Goal: Task Accomplishment & Management: Complete application form

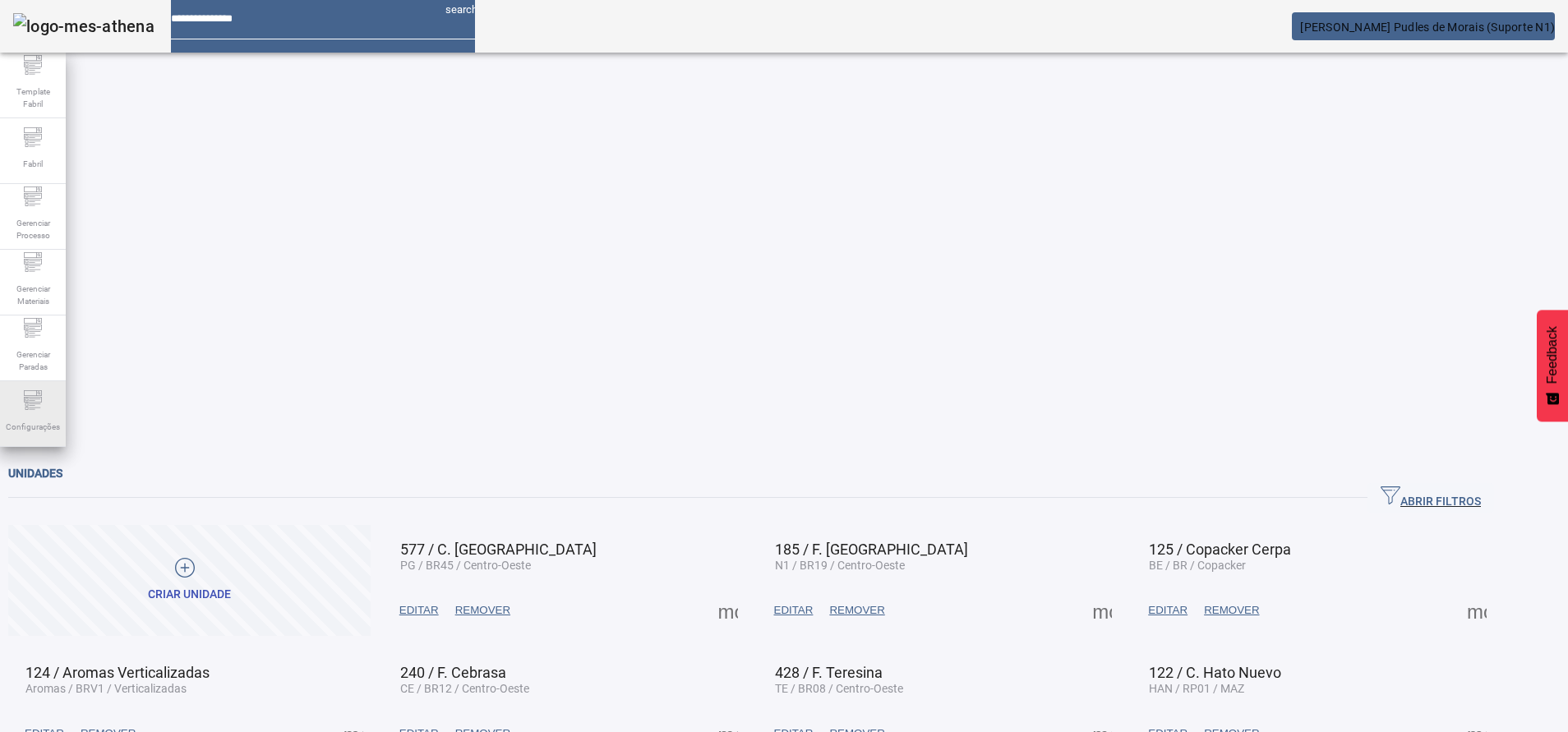
click at [30, 410] on icon at bounding box center [32, 400] width 20 height 20
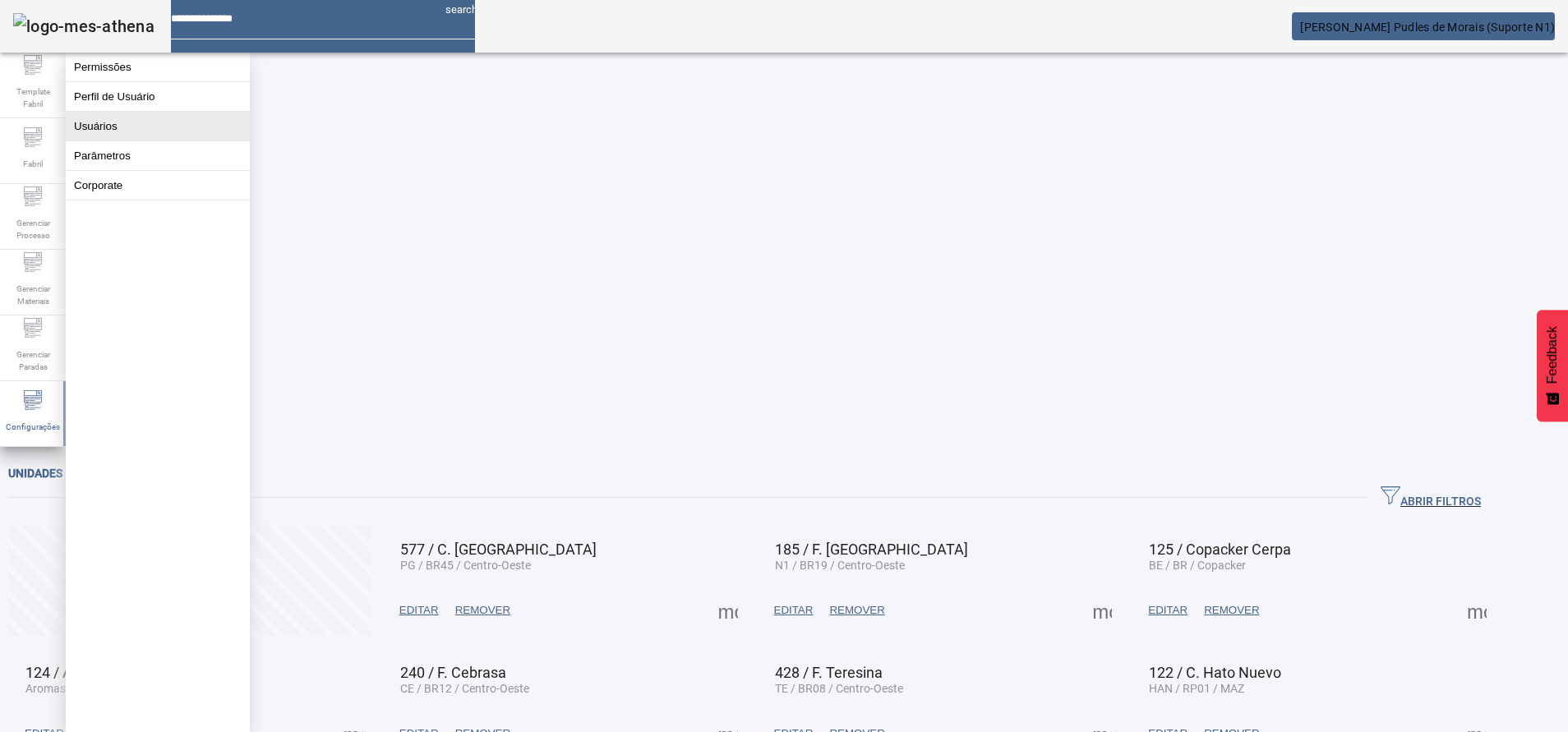
click at [131, 136] on button "Usuários" at bounding box center [158, 126] width 184 height 29
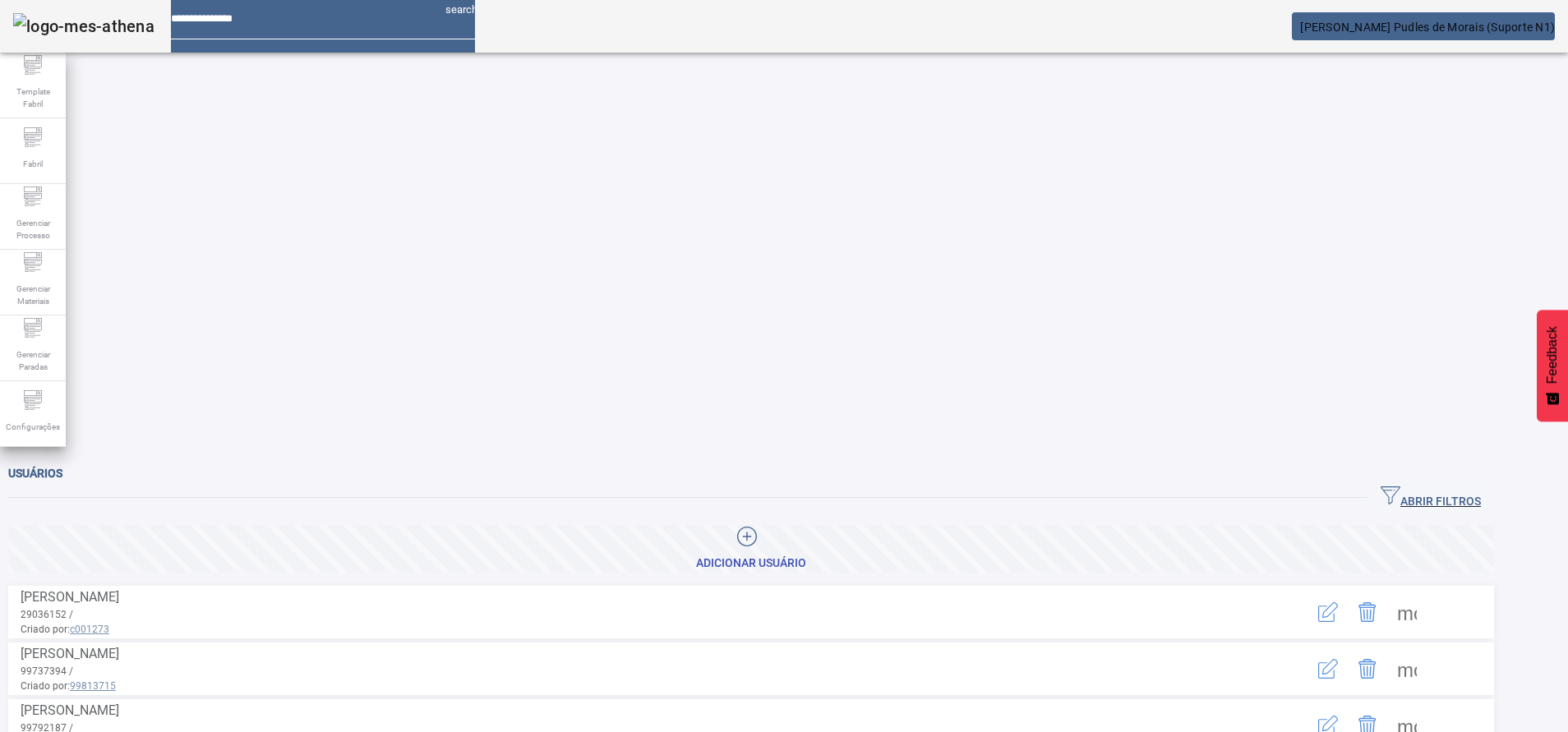
click at [1475, 485] on span "ABRIR FILTROS" at bounding box center [1430, 498] width 100 height 24
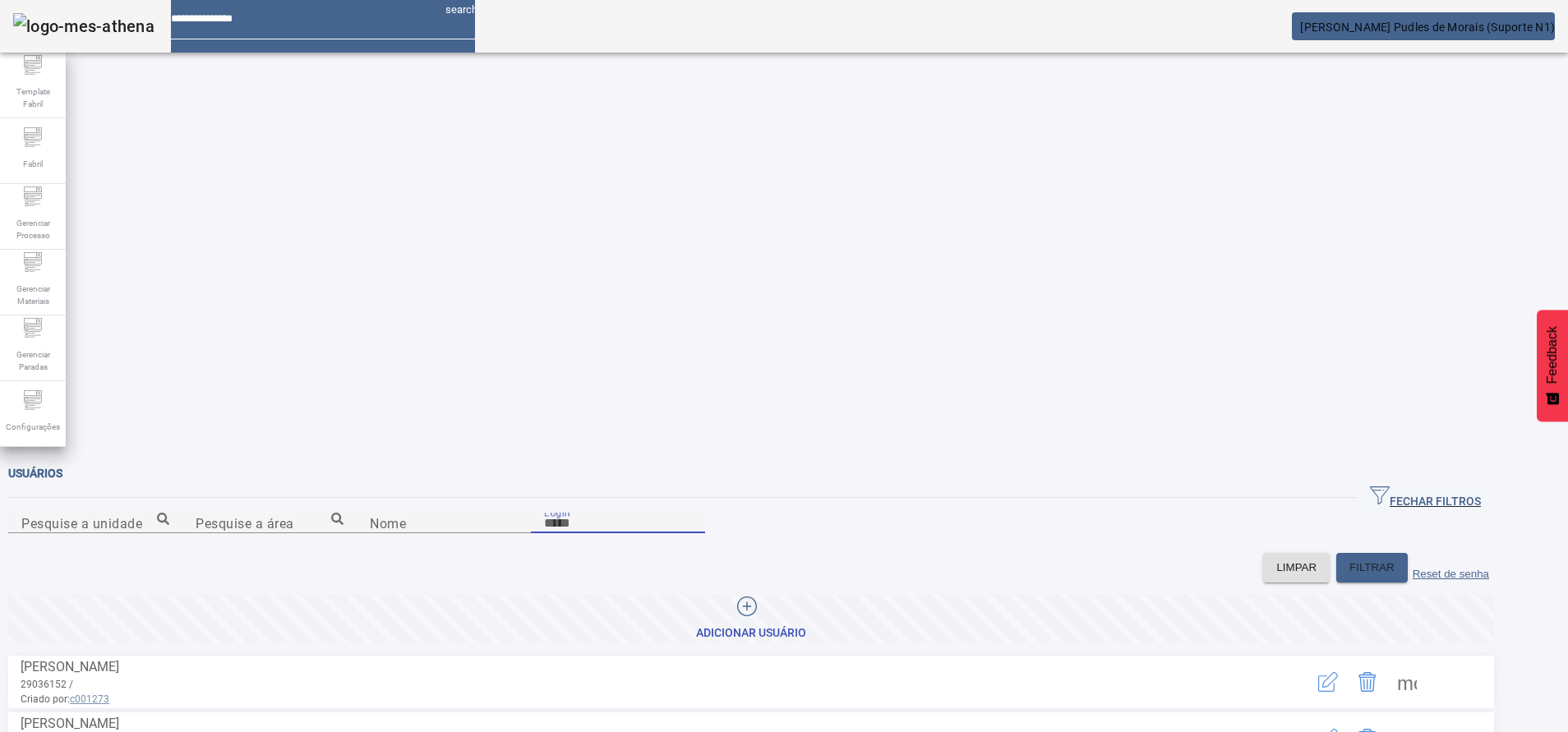
click at [692, 513] on input "Login" at bounding box center [617, 523] width 148 height 20
click at [675, 553] on div "LIMPAR FILTRAR Reset de senha" at bounding box center [750, 568] width 1486 height 30
click at [798, 597] on div at bounding box center [747, 609] width 102 height 24
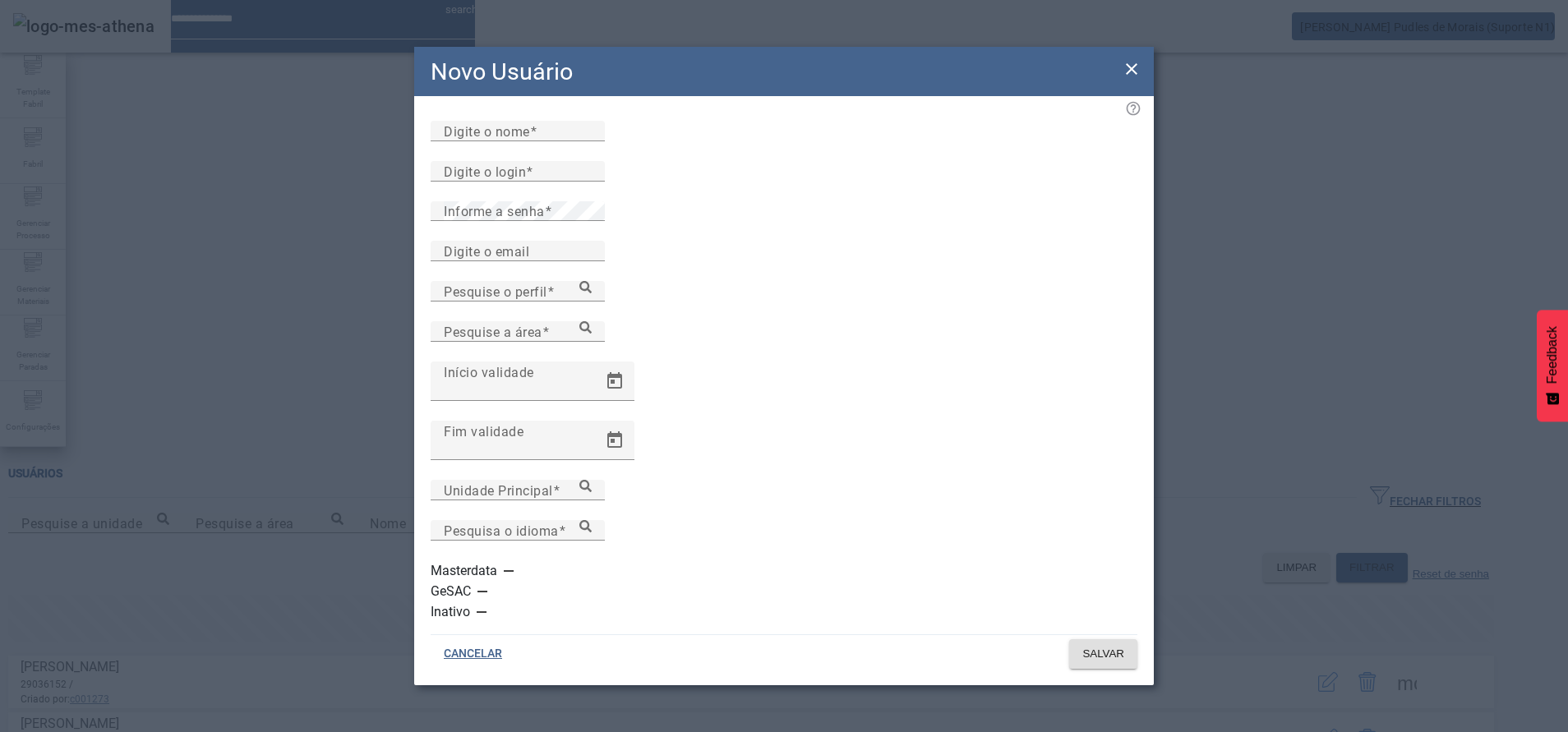
type input "********"
click at [454, 181] on input "********" at bounding box center [517, 171] width 148 height 20
click at [457, 139] on mat-label "Digite o nome" at bounding box center [486, 131] width 86 height 16
click at [457, 142] on input "Digite o nome" at bounding box center [517, 131] width 148 height 20
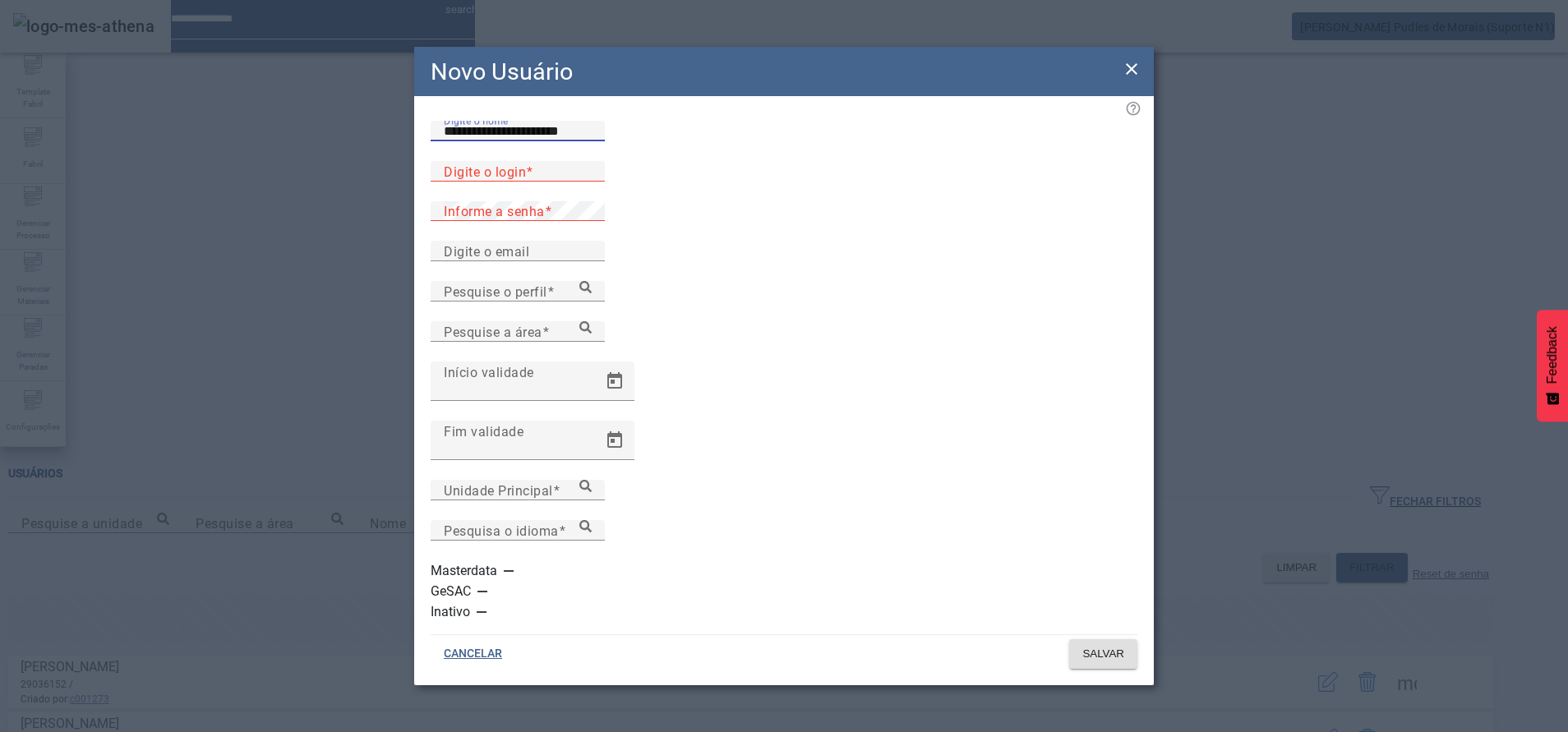
type input "**********"
click at [467, 161] on div at bounding box center [517, 151] width 175 height 20
click at [467, 181] on div "Digite o login" at bounding box center [517, 171] width 148 height 21
paste input "**********"
drag, startPoint x: 605, startPoint y: 228, endPoint x: 487, endPoint y: 241, distance: 118.7
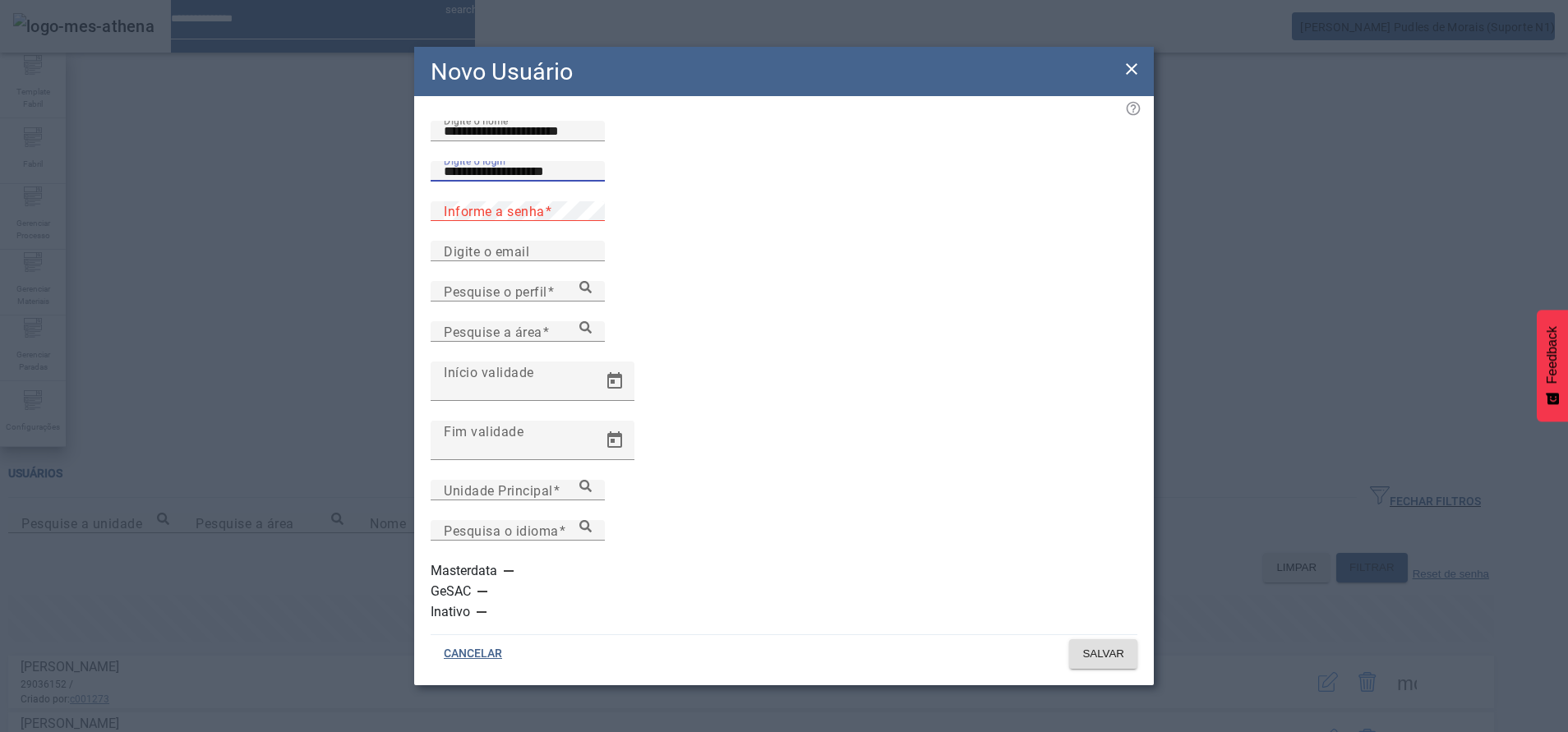
click at [487, 181] on div "**********" at bounding box center [517, 171] width 148 height 21
type input "*******"
click at [455, 181] on input "*******" at bounding box center [517, 171] width 148 height 20
click at [459, 241] on div at bounding box center [517, 231] width 175 height 20
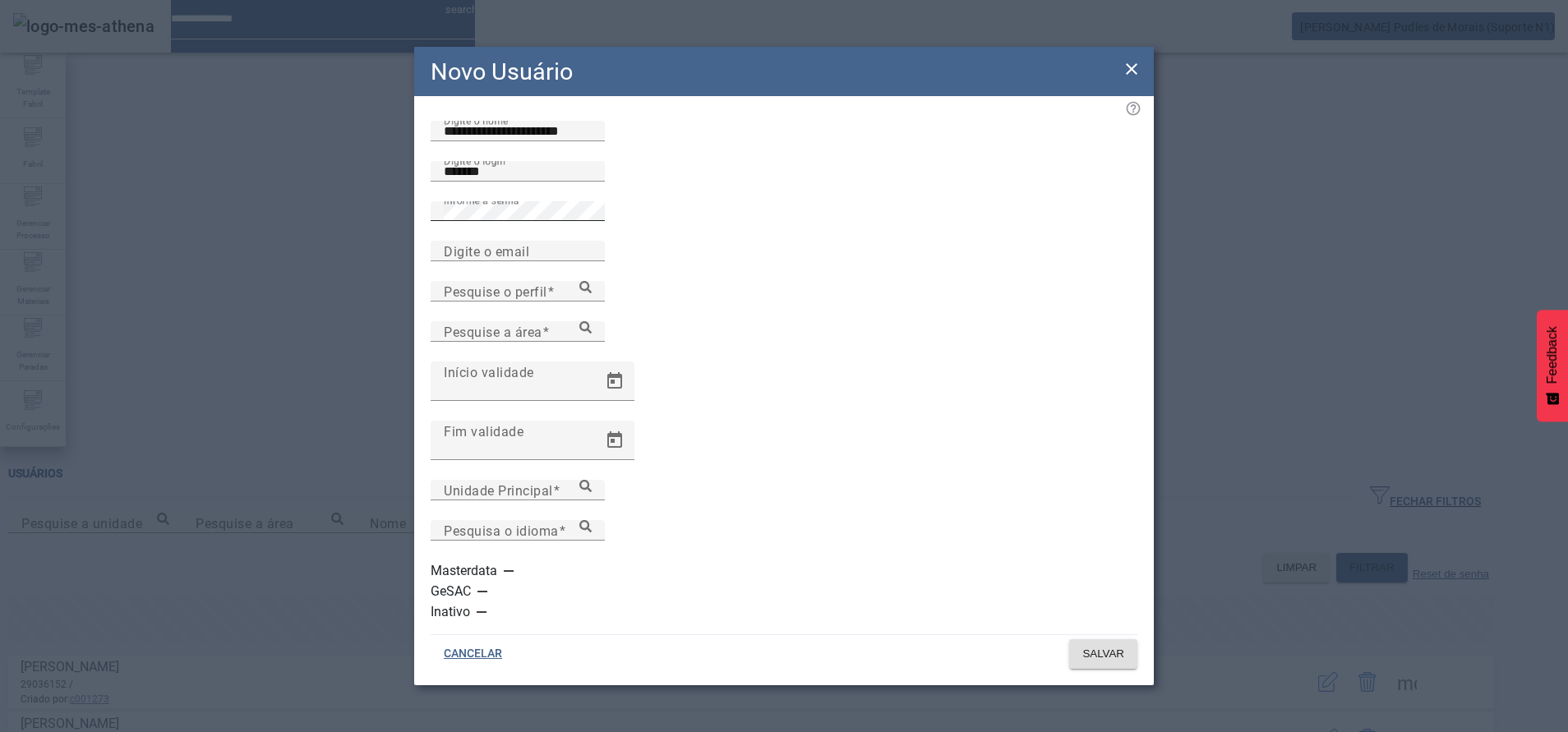
click at [451, 221] on div "Informe a senha" at bounding box center [517, 211] width 148 height 20
click at [449, 259] on mat-label "Digite o email" at bounding box center [486, 251] width 85 height 16
click at [449, 261] on input "Digite o email" at bounding box center [517, 251] width 148 height 20
paste input "**********"
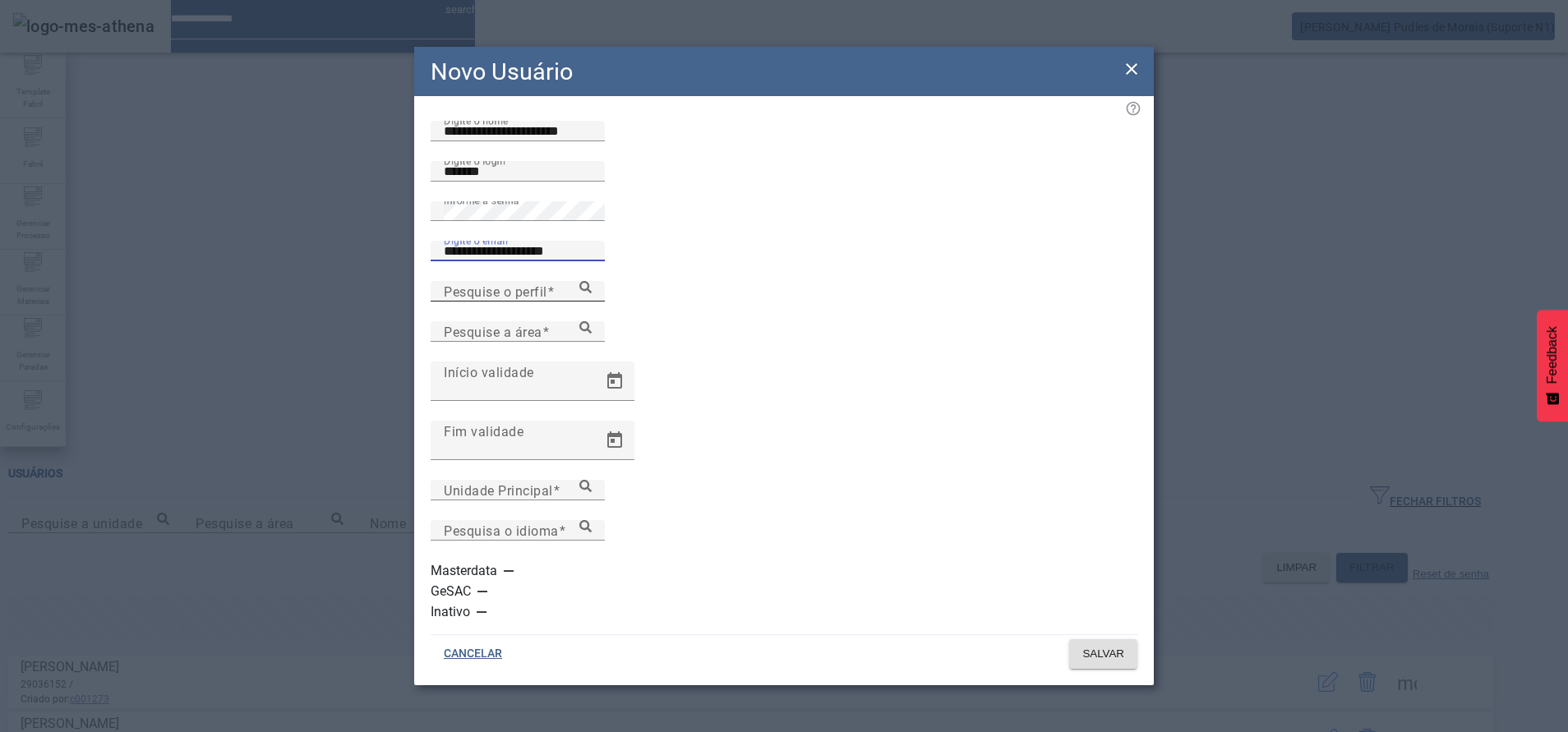
type input "**********"
click at [460, 299] on mat-label "Pesquise o perfil" at bounding box center [495, 291] width 103 height 16
click at [460, 301] on input "Pesquise o perfil" at bounding box center [517, 292] width 148 height 20
click at [591, 293] on icon at bounding box center [585, 287] width 12 height 12
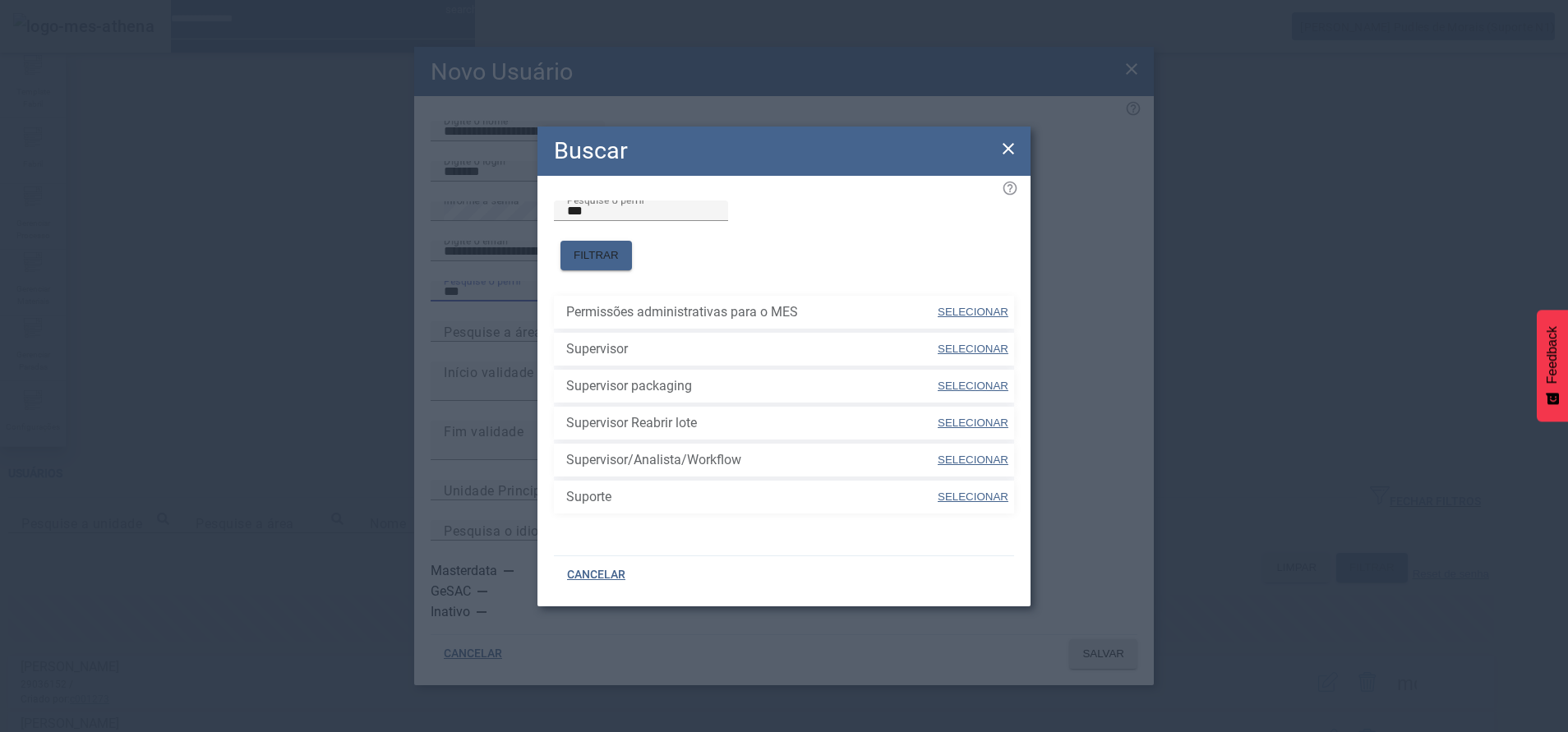
click at [977, 498] on span at bounding box center [972, 497] width 74 height 39
type input "*******"
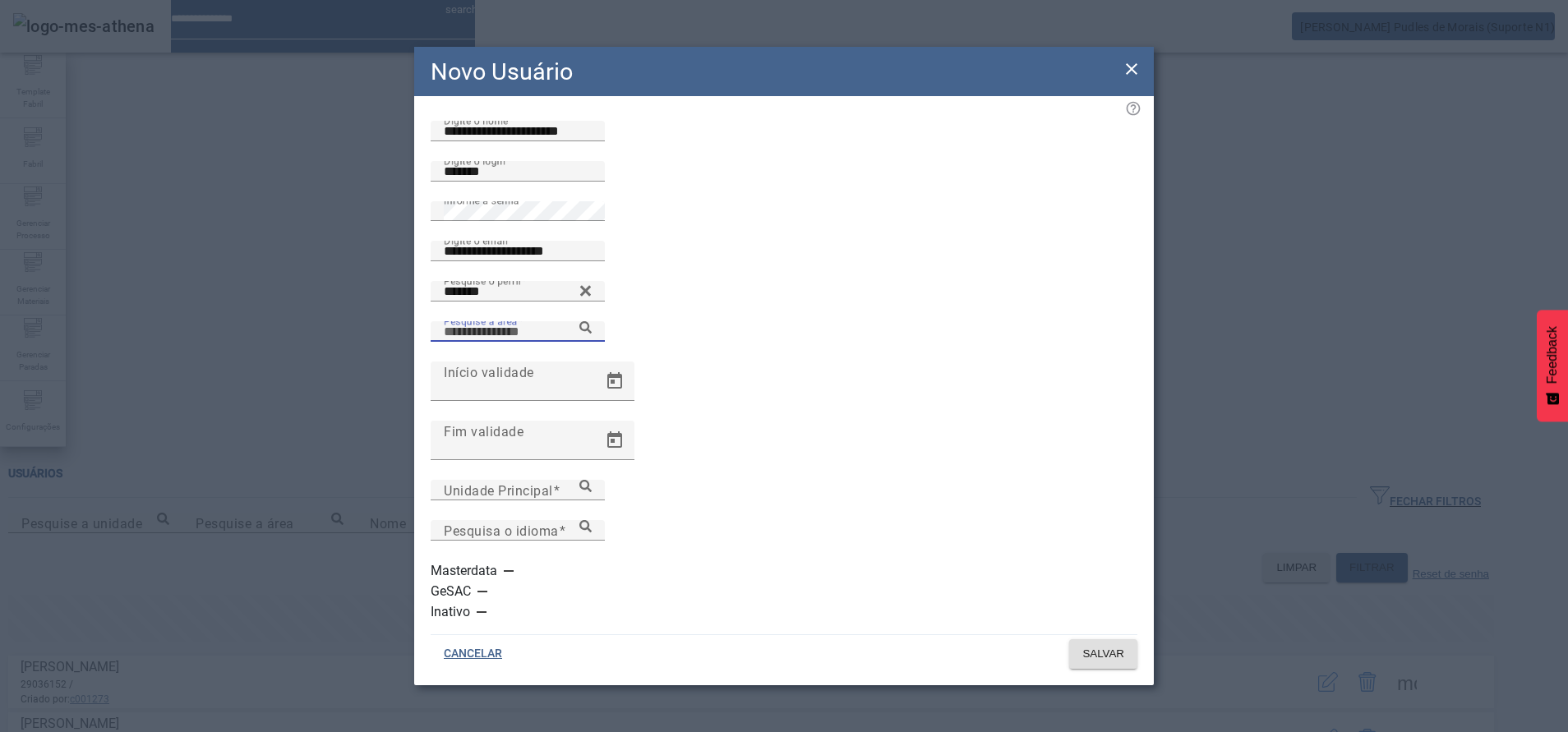
click at [591, 342] on input "Pesquise a área" at bounding box center [517, 332] width 148 height 20
click at [591, 333] on icon at bounding box center [585, 327] width 12 height 12
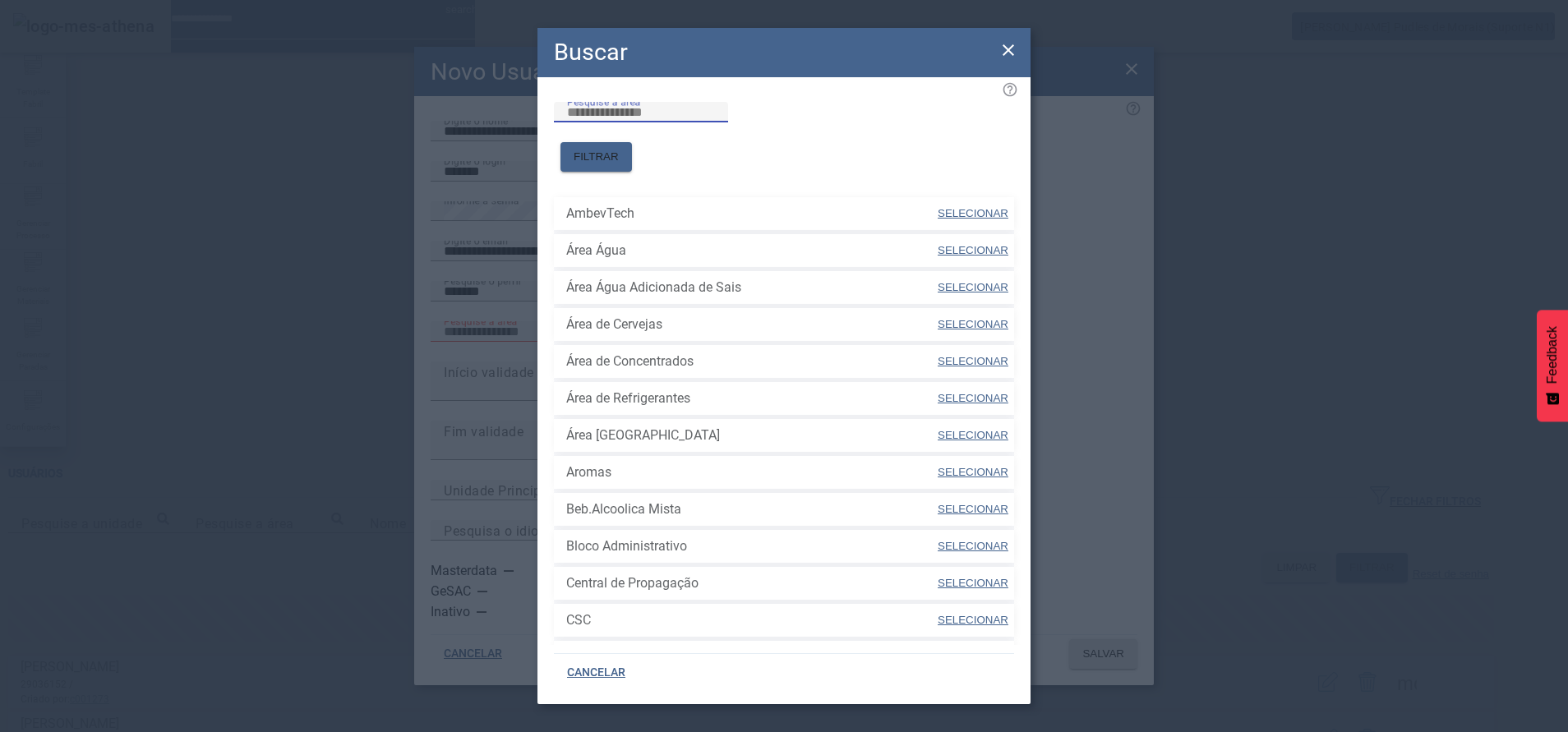
click at [643, 122] on input "Pesquise a área" at bounding box center [641, 112] width 148 height 20
click at [632, 137] on span at bounding box center [596, 156] width 71 height 39
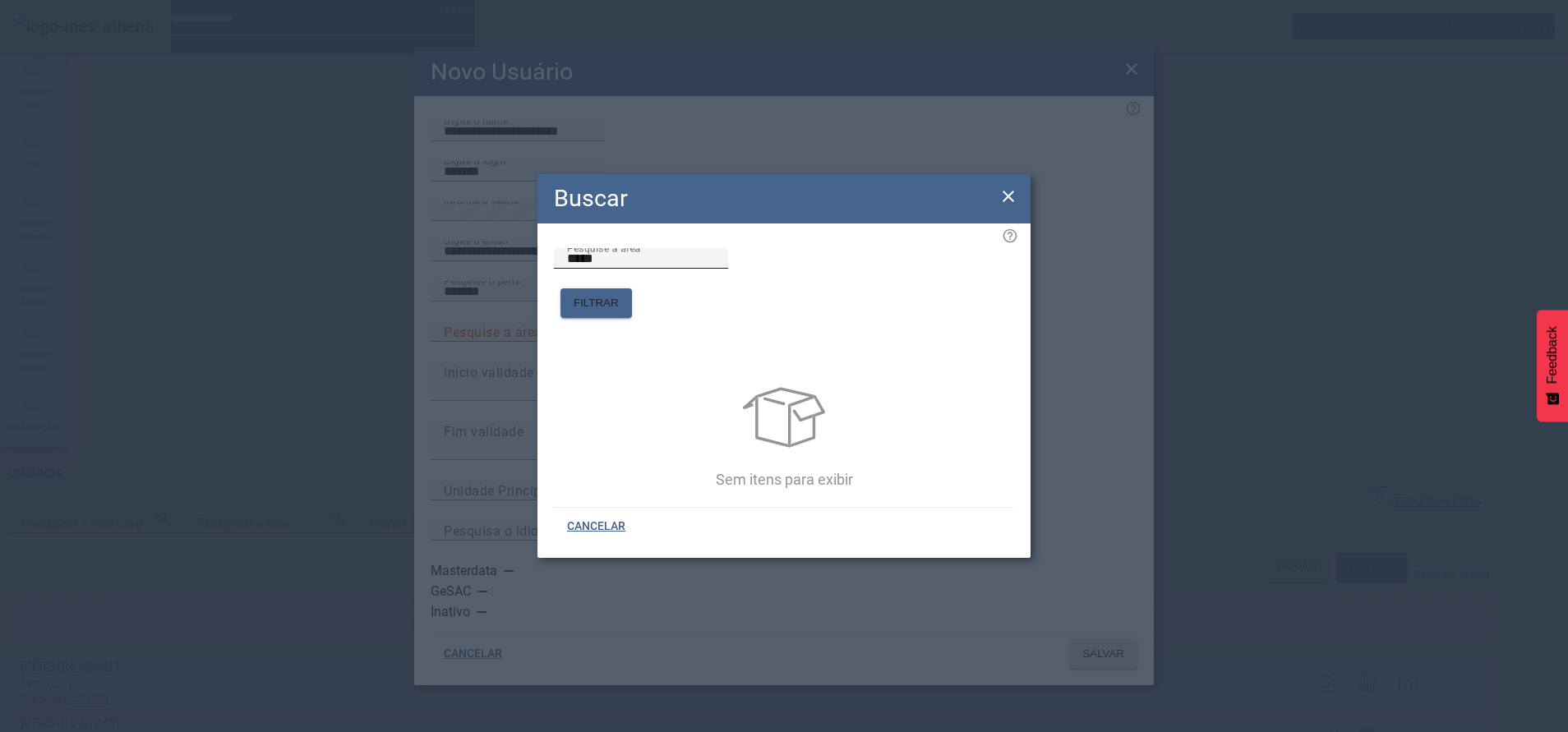
click at [715, 254] on div "Pesquise a área *****" at bounding box center [641, 259] width 148 height 21
type input "**"
click at [619, 295] on span "FILTRAR" at bounding box center [596, 303] width 45 height 16
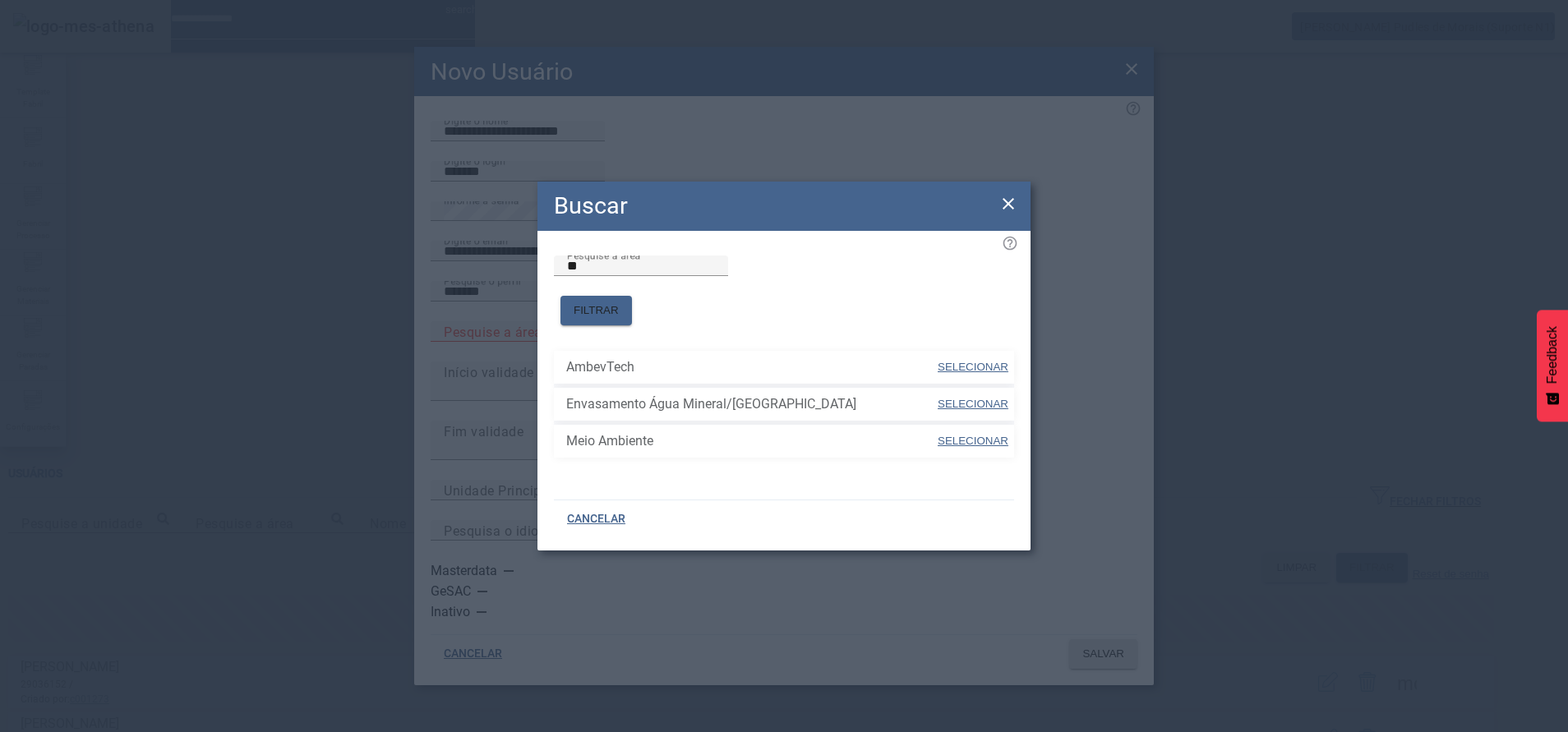
click at [985, 360] on span "SELECIONAR" at bounding box center [972, 366] width 70 height 12
type input "*********"
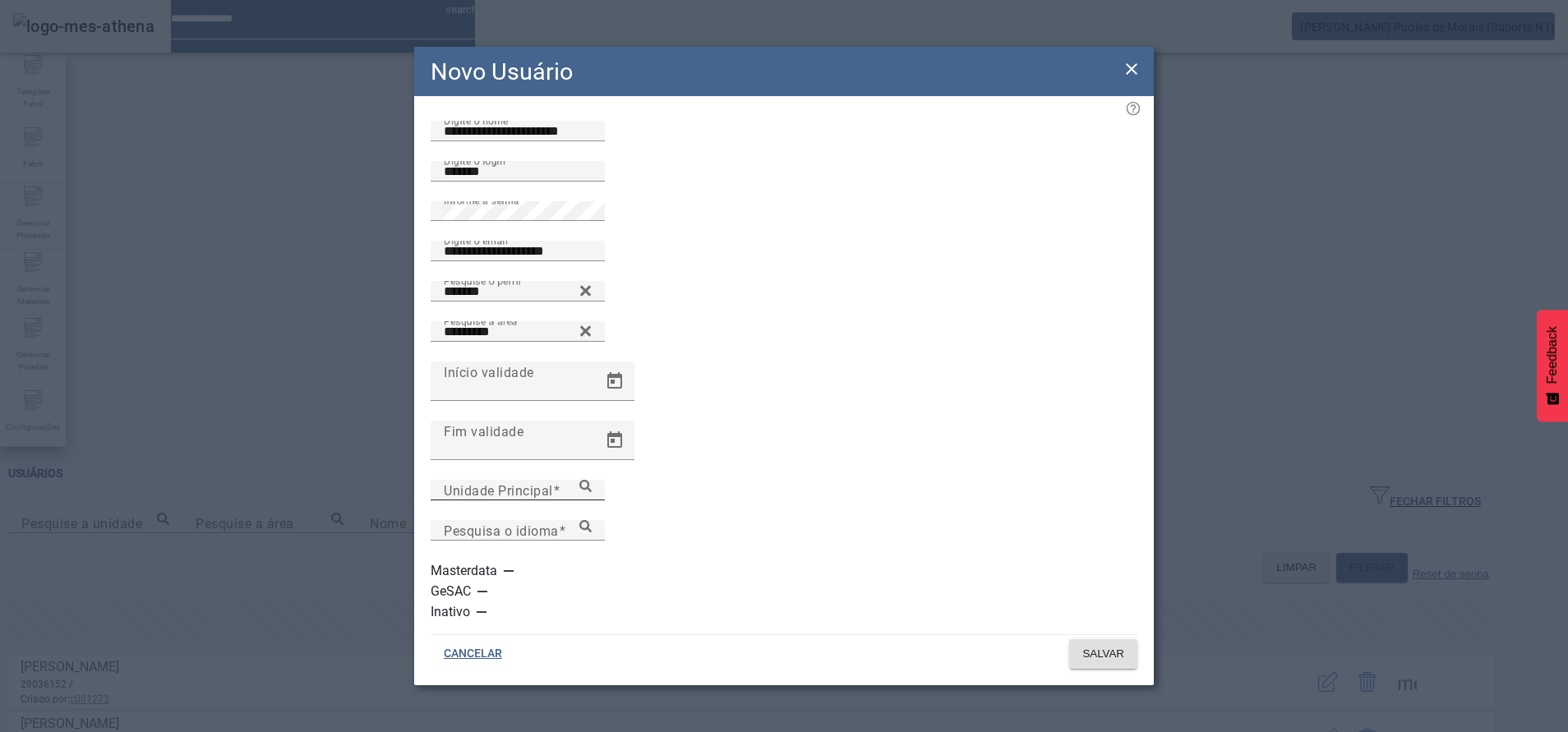
click at [591, 500] on input "Unidade Principal" at bounding box center [517, 491] width 148 height 20
click at [591, 492] on icon at bounding box center [585, 486] width 12 height 12
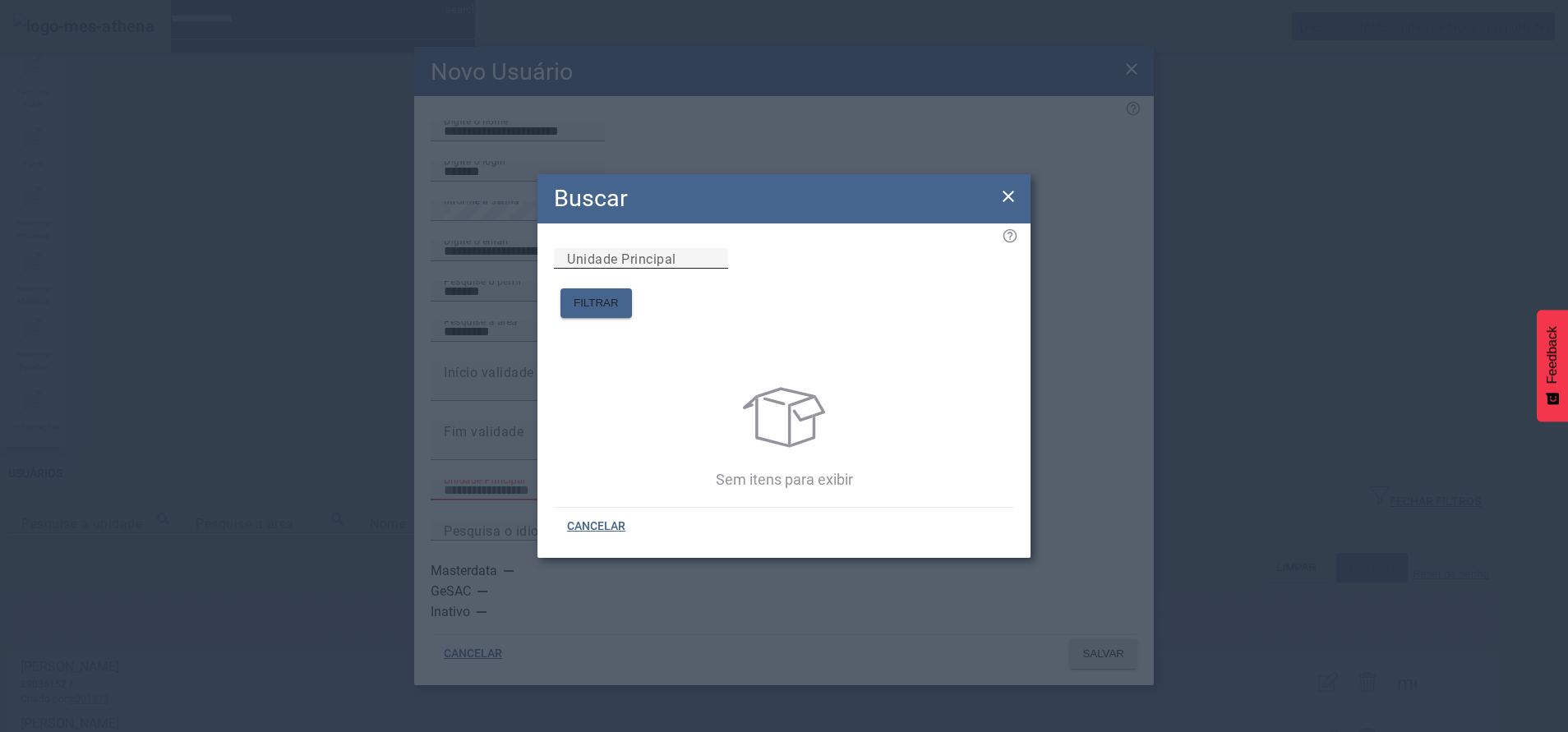
click at [695, 268] on div "Unidade Principal" at bounding box center [641, 259] width 148 height 21
click at [669, 268] on input "*" at bounding box center [641, 259] width 148 height 20
type input "**"
click at [619, 295] on span "FILTRAR" at bounding box center [596, 303] width 45 height 16
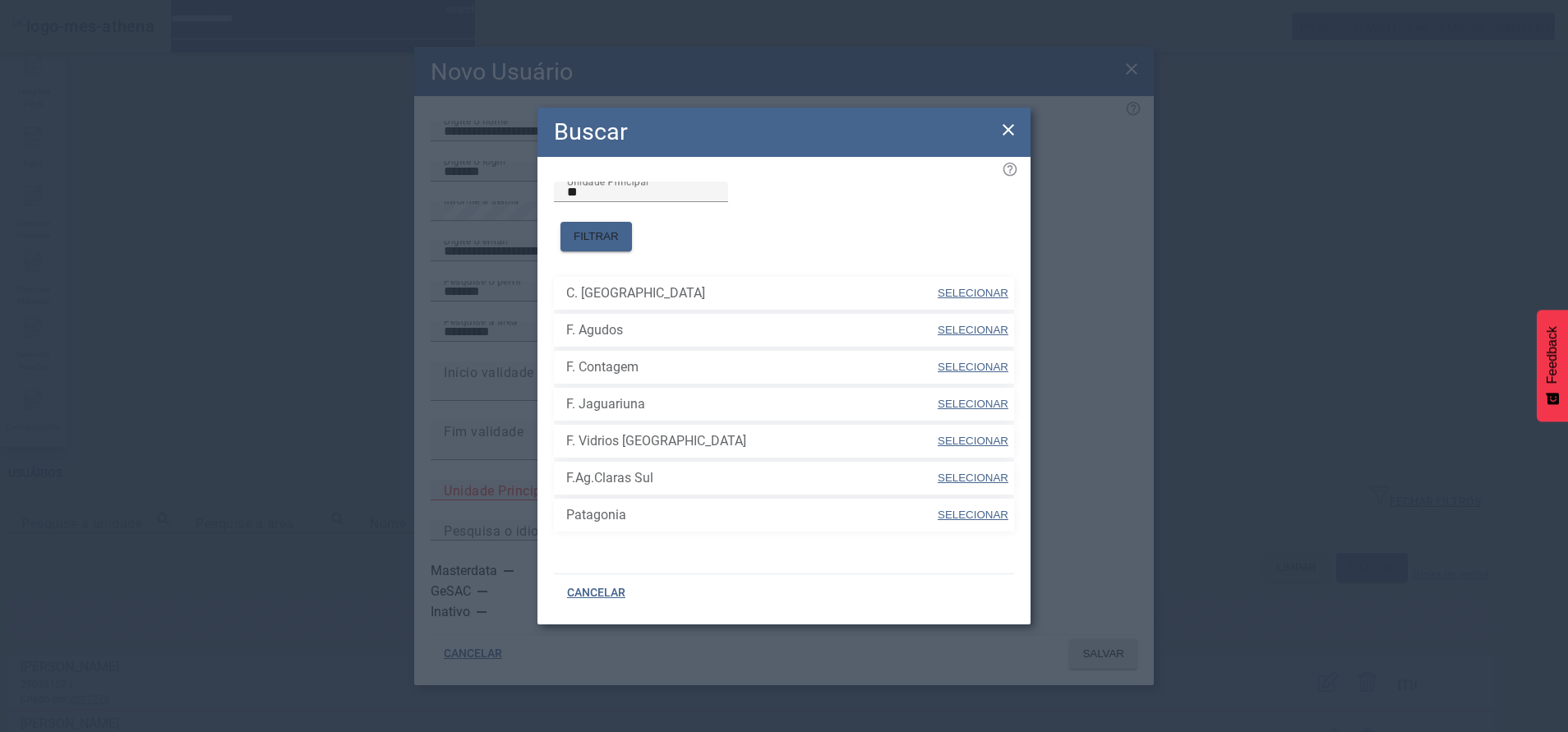
click at [959, 324] on span "SELECIONAR" at bounding box center [972, 330] width 70 height 12
type input "*********"
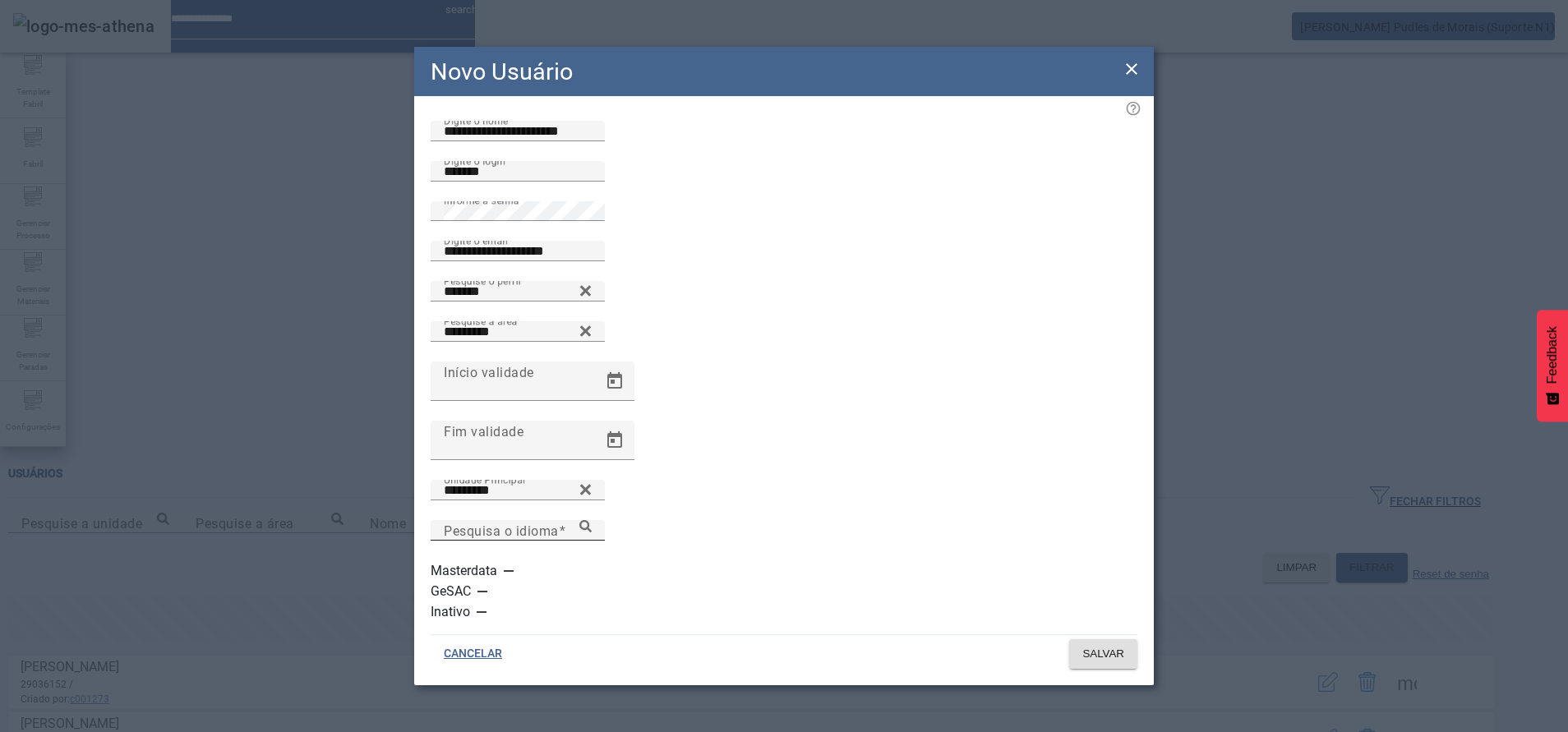
click at [591, 537] on div "Pesquisa o idioma" at bounding box center [517, 531] width 148 height 21
click at [591, 541] on input "Pesquisa o idioma" at bounding box center [517, 531] width 148 height 20
click at [591, 532] on icon at bounding box center [585, 526] width 12 height 12
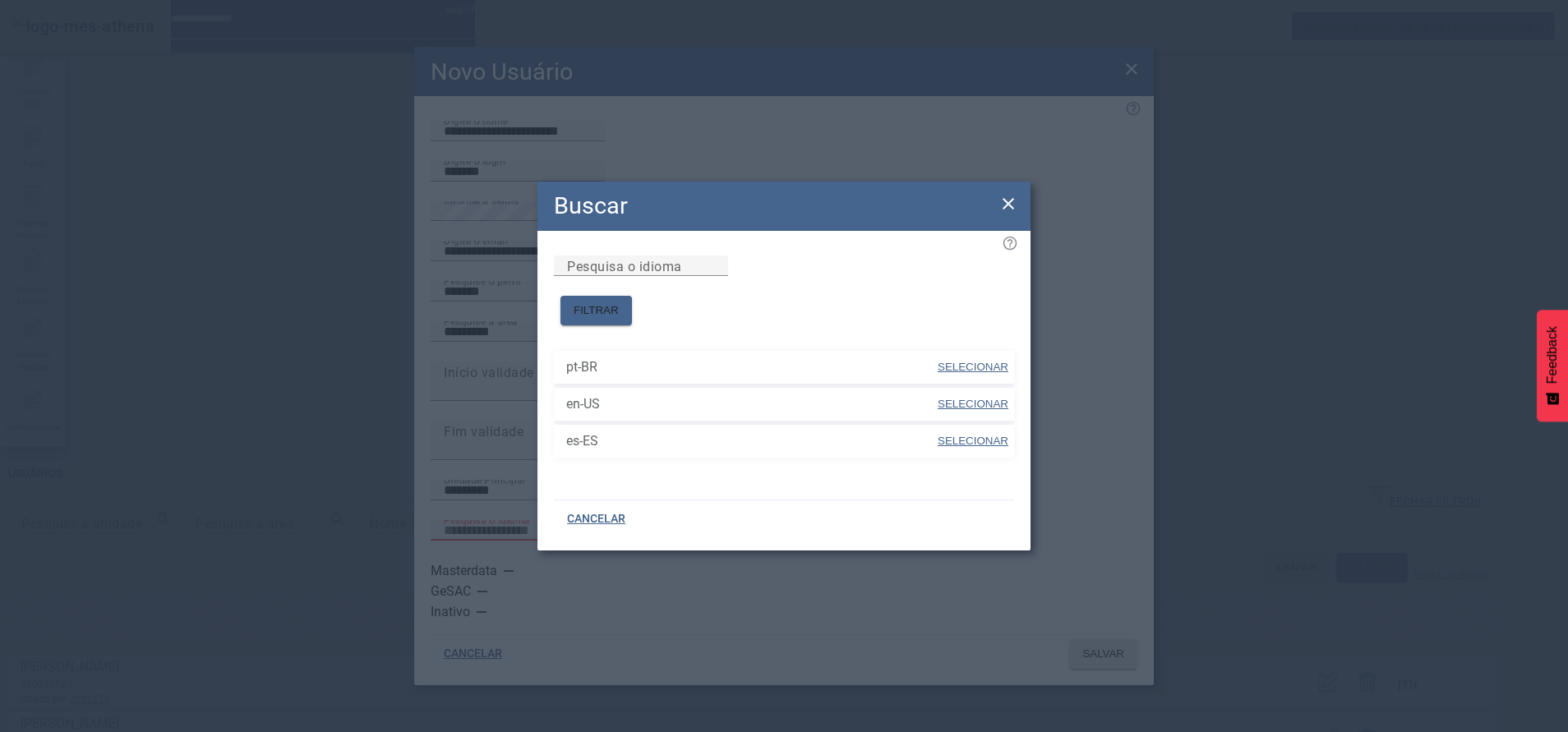
click at [963, 360] on span "SELECIONAR" at bounding box center [972, 366] width 70 height 12
type input "*****"
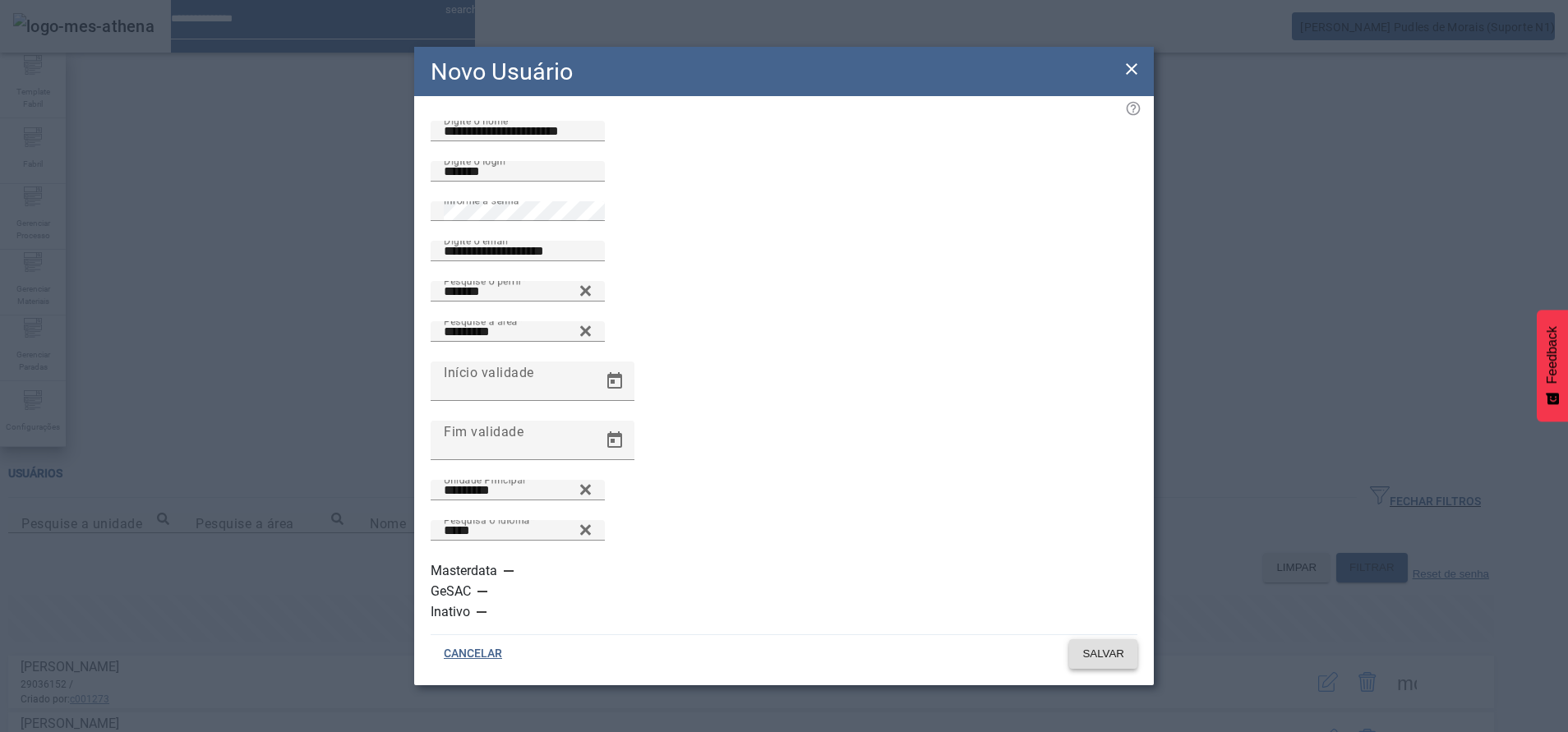
click at [1102, 635] on span at bounding box center [1103, 654] width 69 height 39
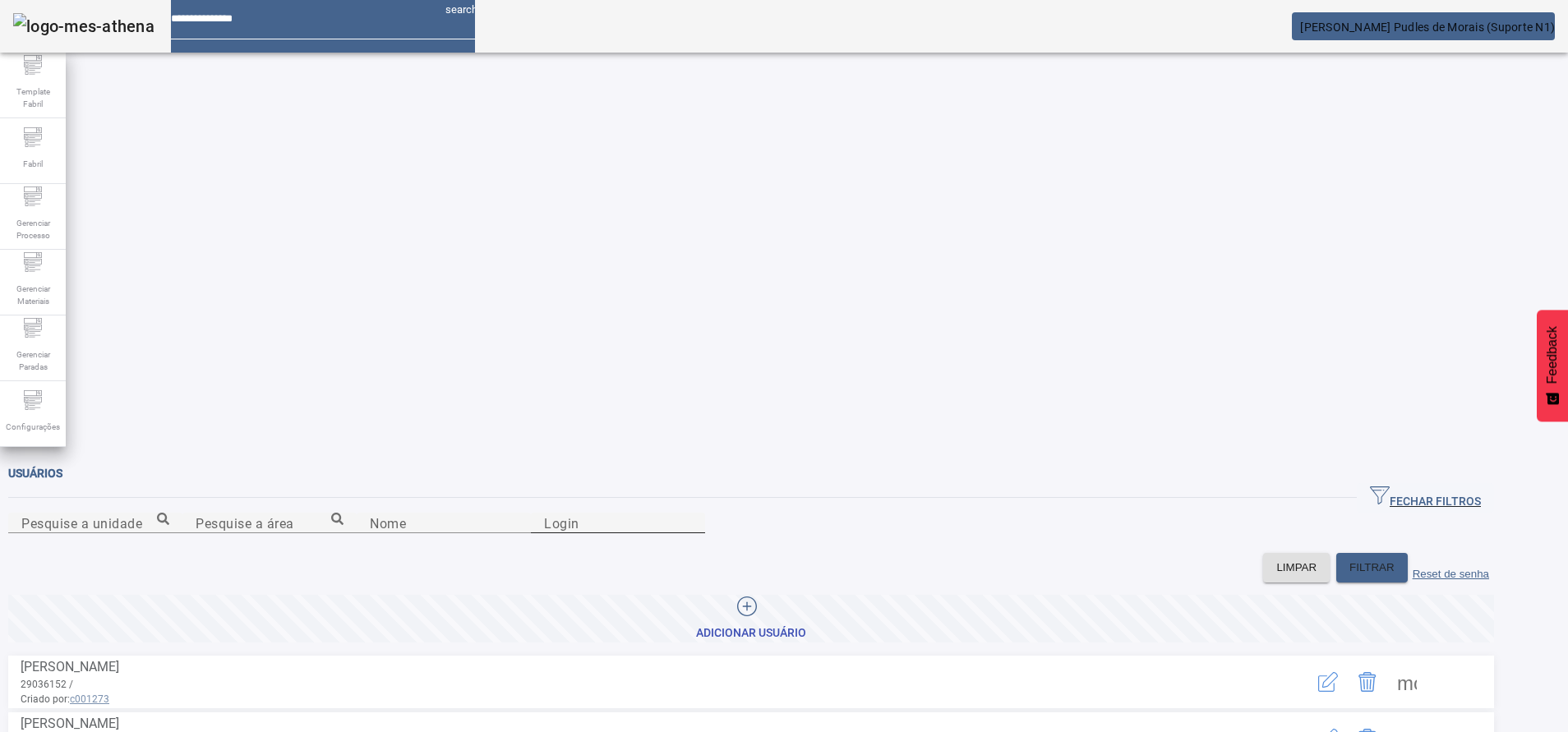
click at [692, 513] on div "Login" at bounding box center [617, 524] width 148 height 21
paste input "*******"
type input "*******"
click at [1380, 559] on span "FILTRAR" at bounding box center [1372, 567] width 45 height 16
click at [1426, 663] on span at bounding box center [1406, 682] width 39 height 39
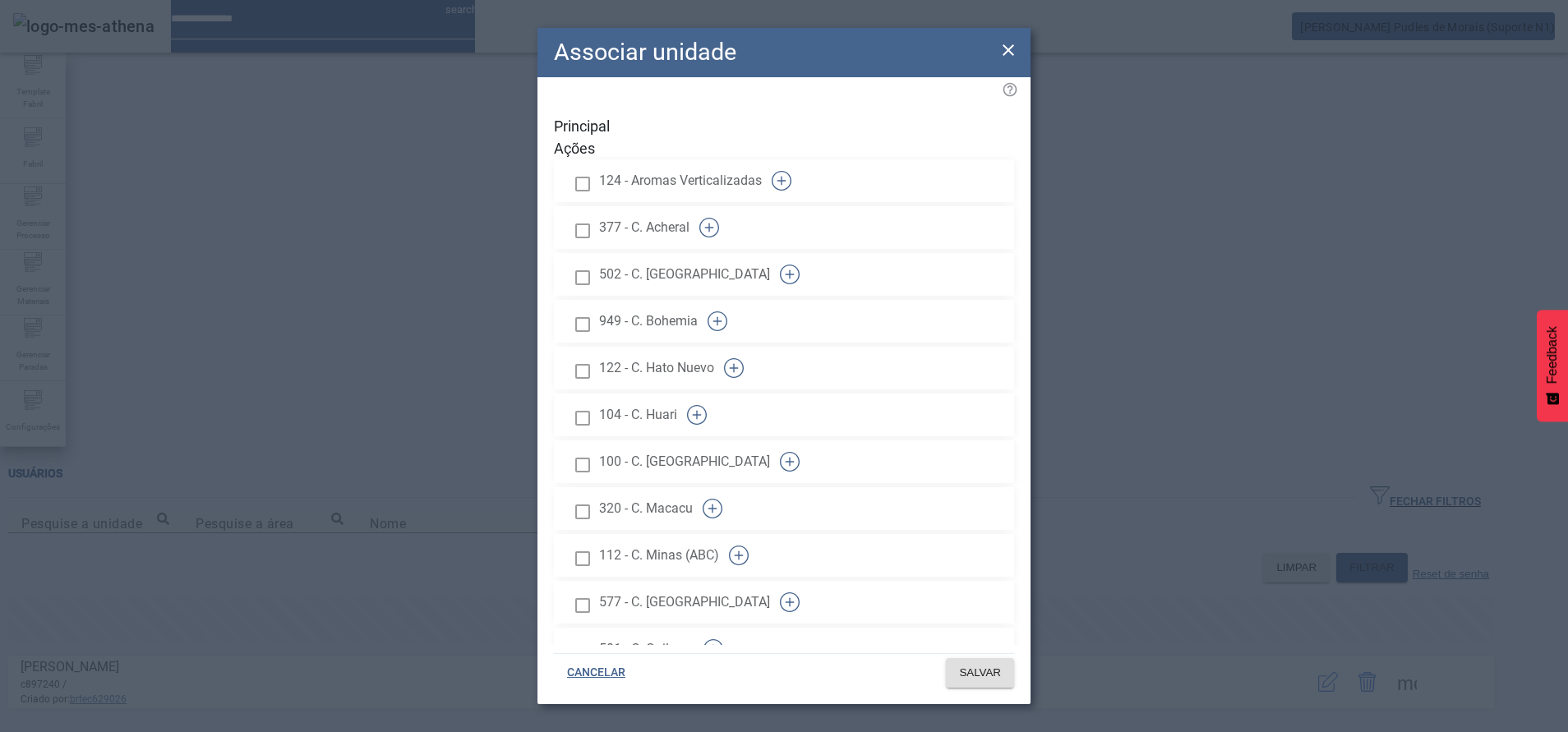
click at [800, 265] on icon "button" at bounding box center [789, 274] width 20 height 20
click at [722, 320] on icon "button" at bounding box center [717, 320] width 9 height 1
click at [743, 359] on icon "button" at bounding box center [734, 368] width 20 height 20
click at [707, 406] on icon "button" at bounding box center [696, 415] width 20 height 20
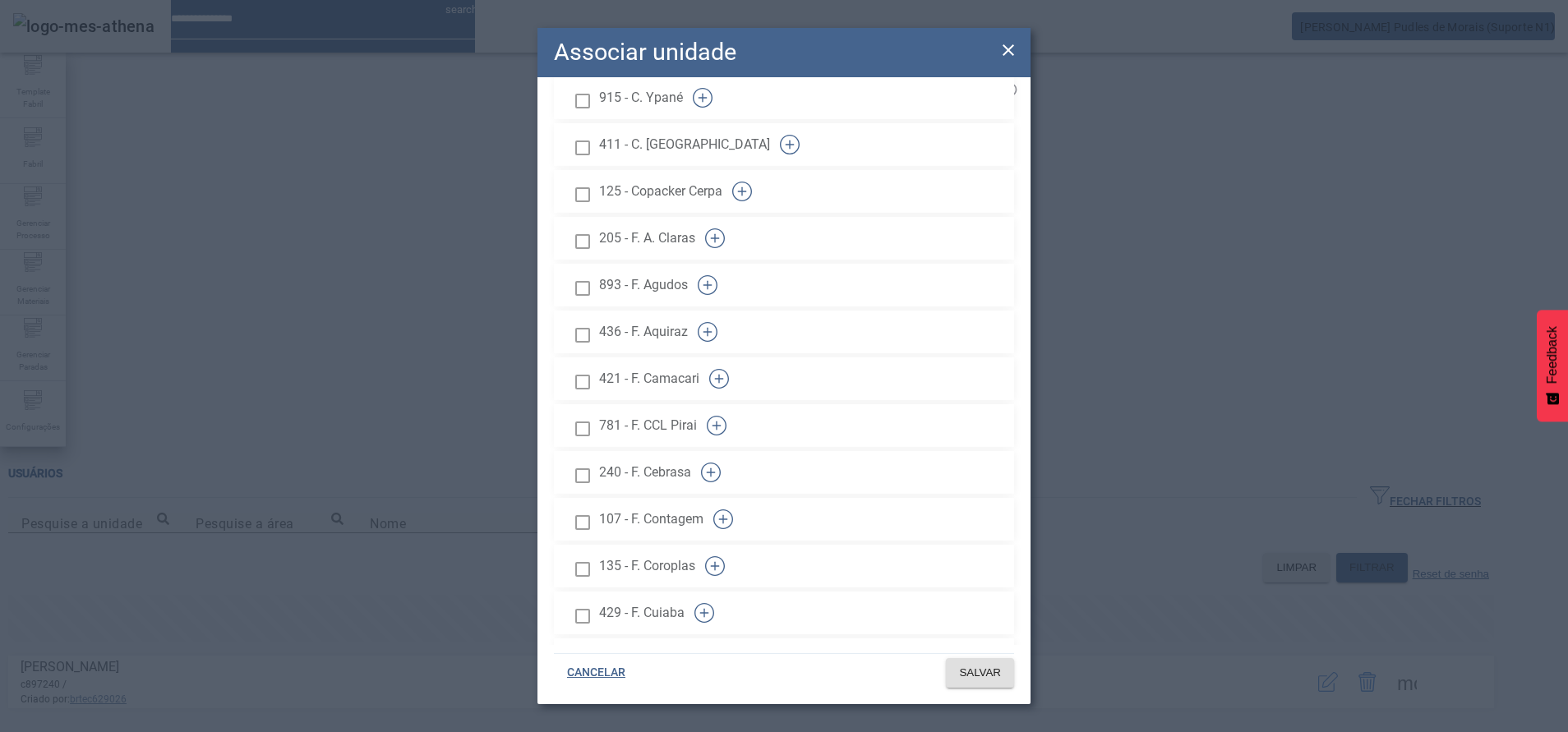
scroll to position [837, 0]
click at [717, 317] on icon "button" at bounding box center [707, 326] width 20 height 20
click at [717, 270] on icon "button" at bounding box center [707, 280] width 20 height 20
click at [728, 364] on icon "button" at bounding box center [719, 373] width 20 height 20
click at [721, 458] on icon "button" at bounding box center [710, 467] width 20 height 20
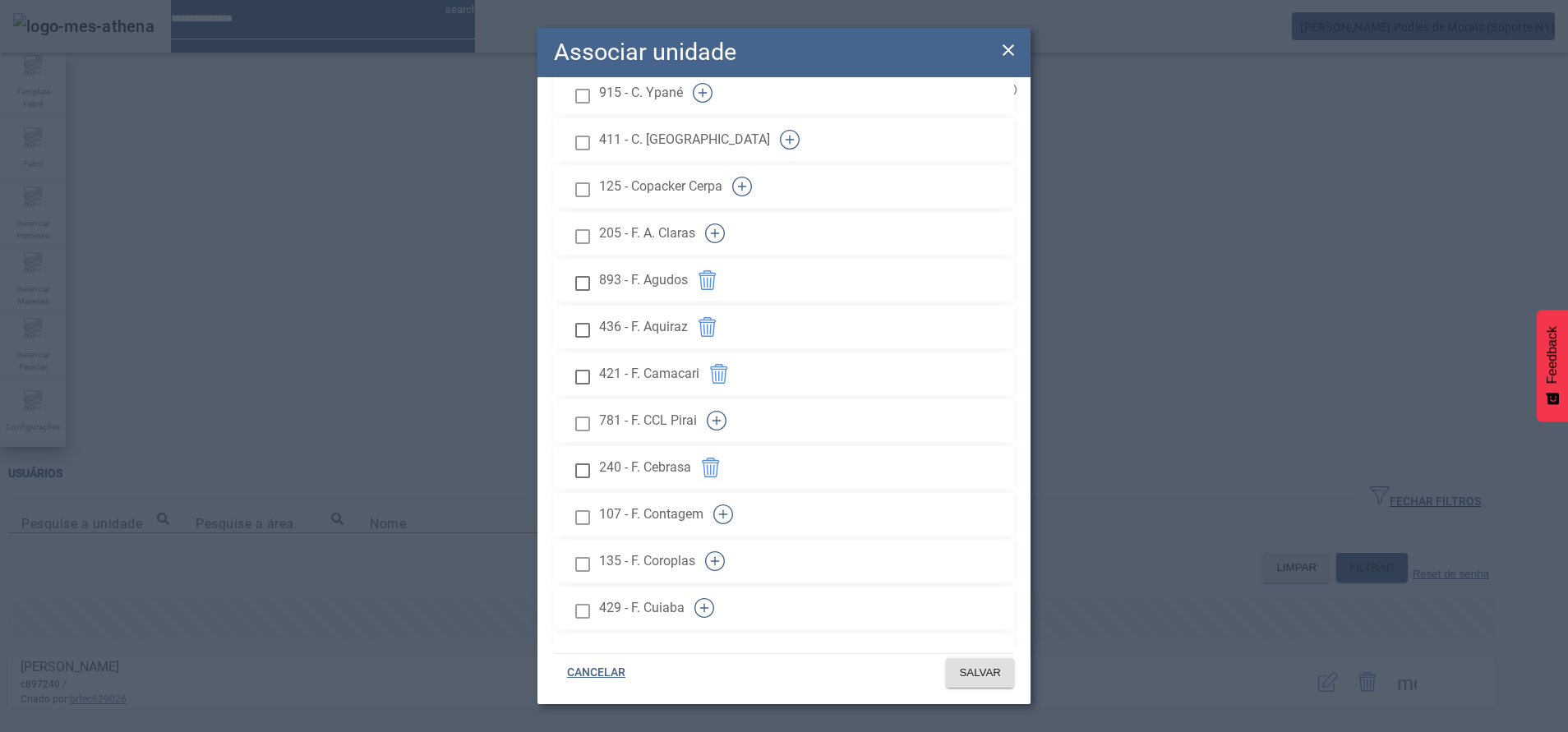
click at [727, 411] on icon "button" at bounding box center [716, 420] width 20 height 20
click at [714, 598] on icon "button" at bounding box center [704, 608] width 20 height 20
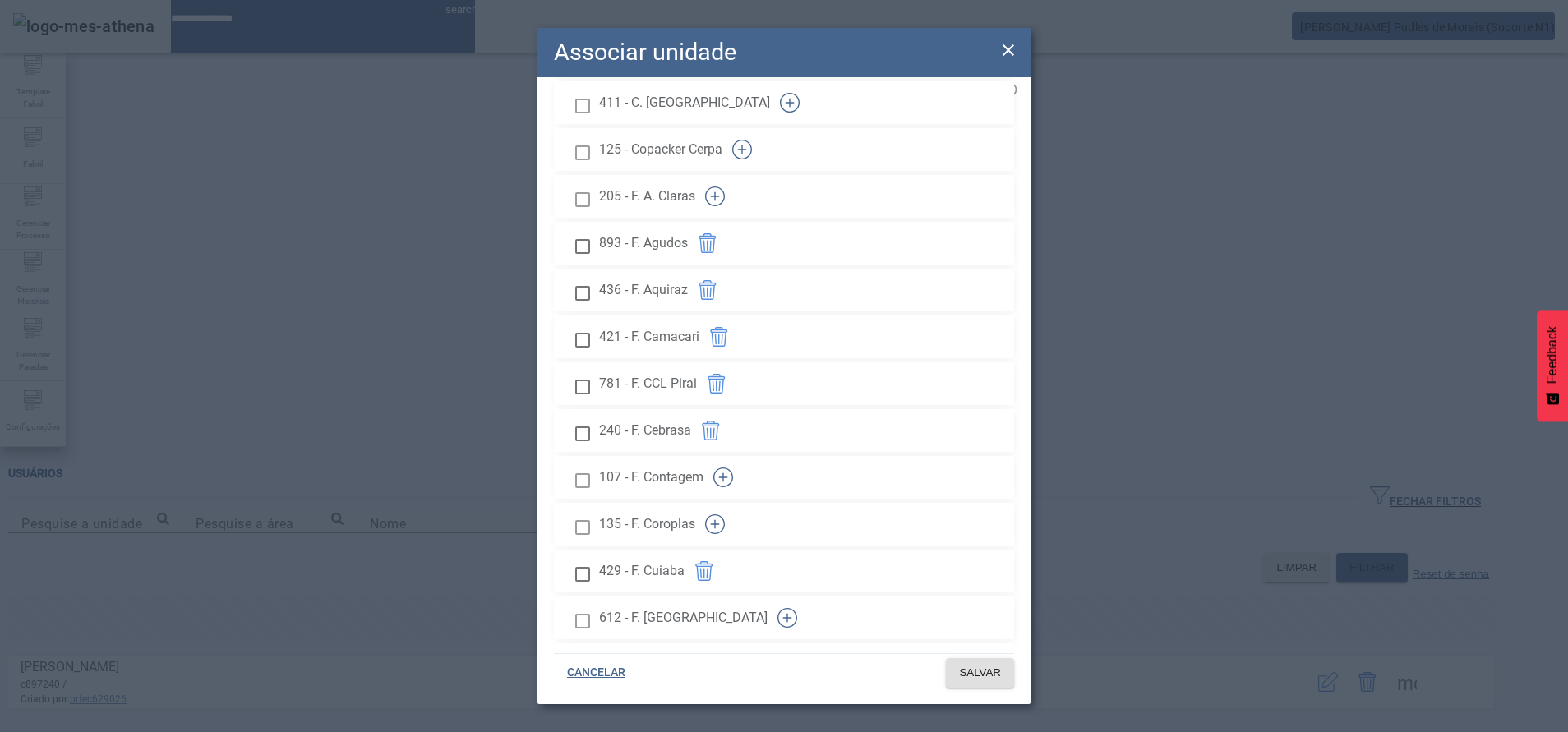
click at [725, 187] on icon "button" at bounding box center [715, 196] width 20 height 20
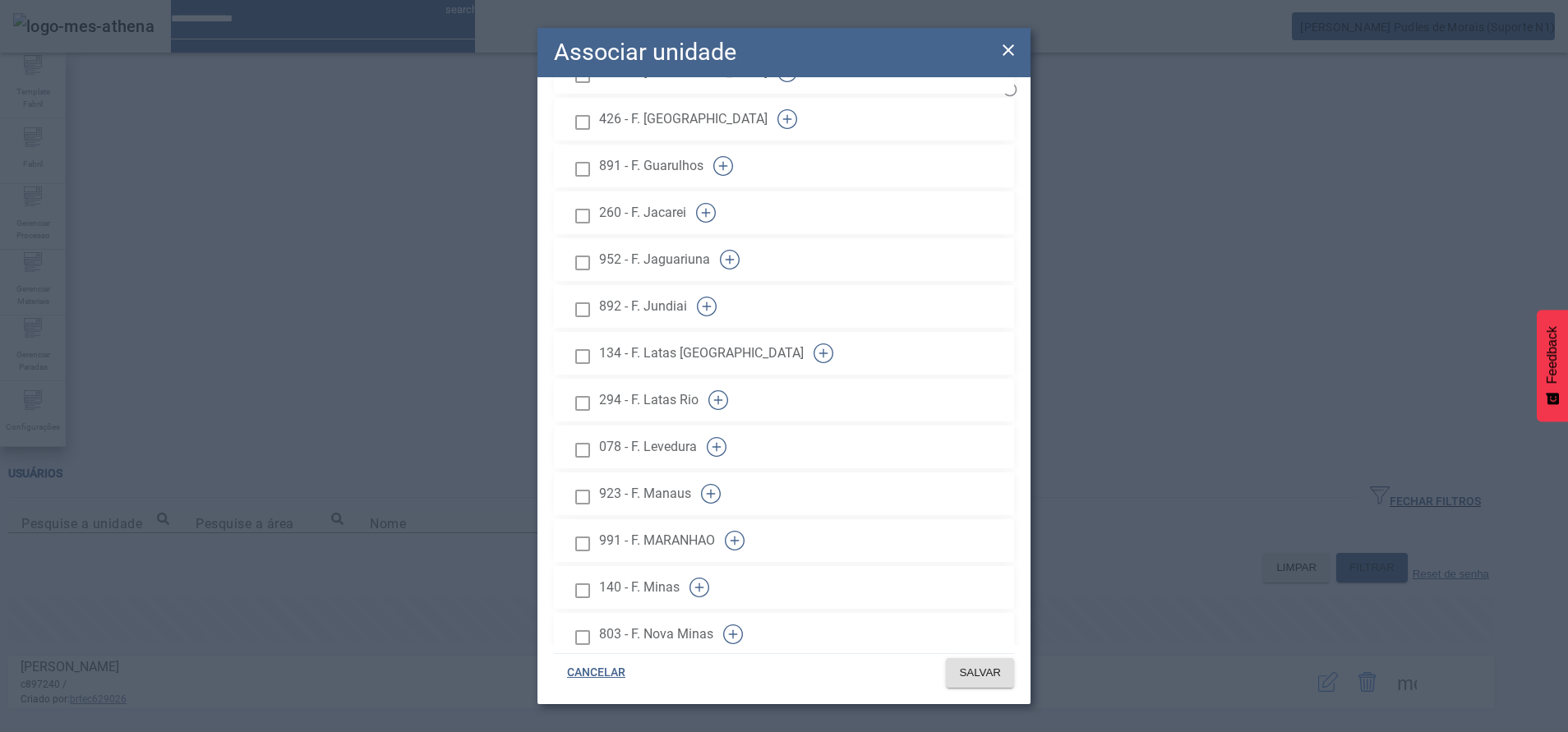
scroll to position [1431, 0]
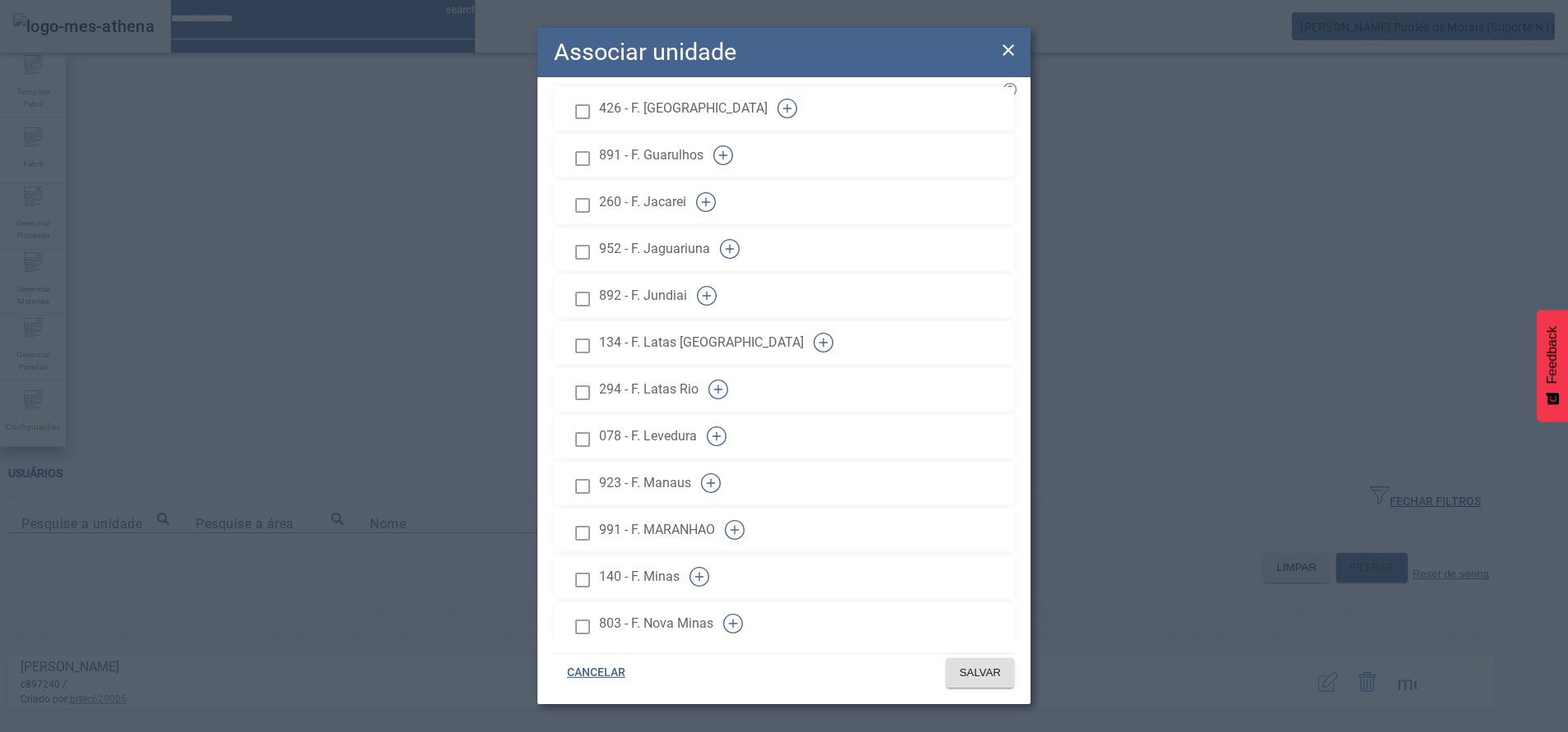
click at [716, 286] on icon "button" at bounding box center [706, 295] width 20 height 20
click at [740, 239] on icon "button" at bounding box center [729, 248] width 20 height 20
click at [715, 192] on icon "button" at bounding box center [706, 201] width 20 height 20
click at [733, 146] on icon "button" at bounding box center [722, 155] width 20 height 20
click at [1011, 107] on div "Principal Ações 124 - Aromas Verticalizadas 377 - C. Acheral 502 - C. Argentina…" at bounding box center [784, 361] width 493 height 568
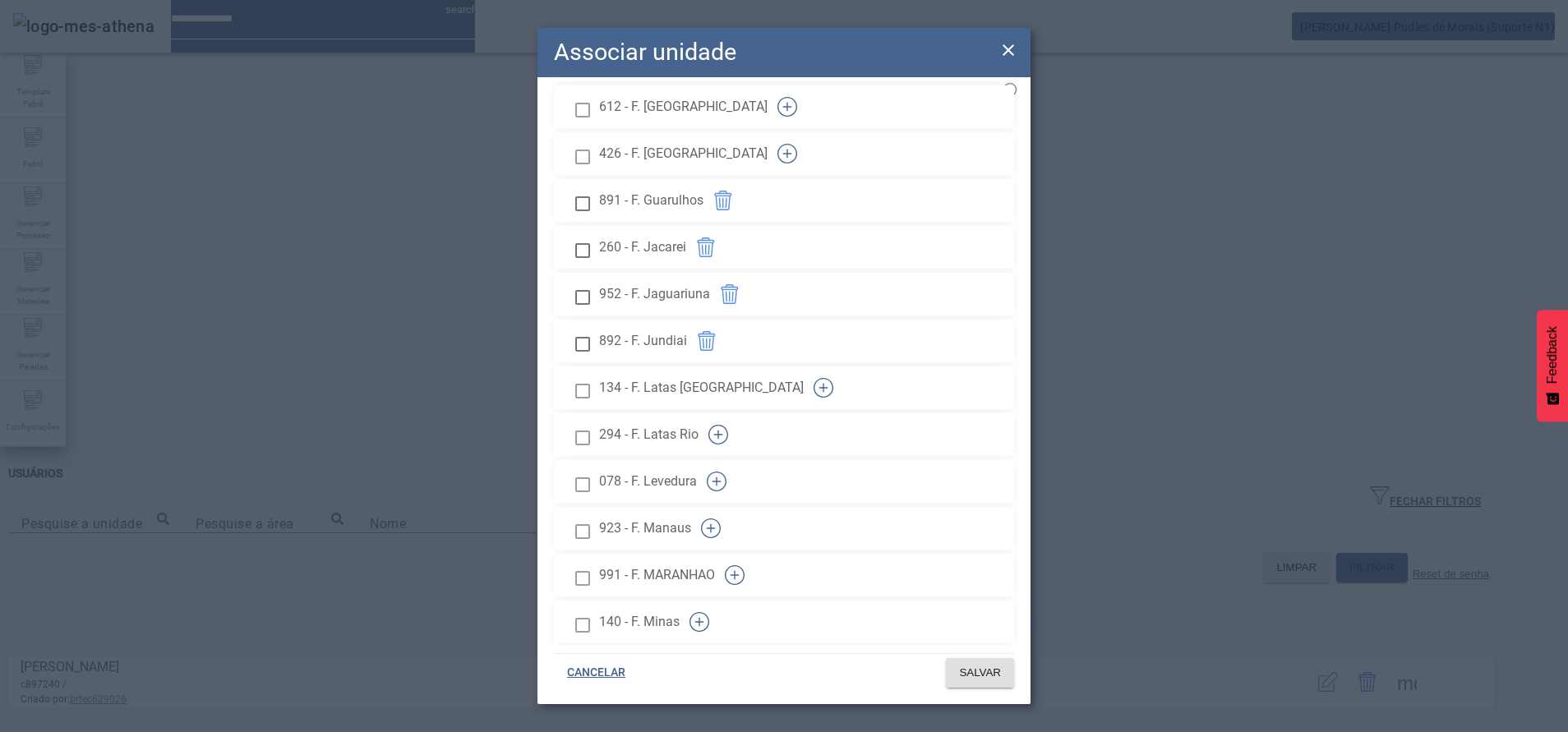
scroll to position [1395, 0]
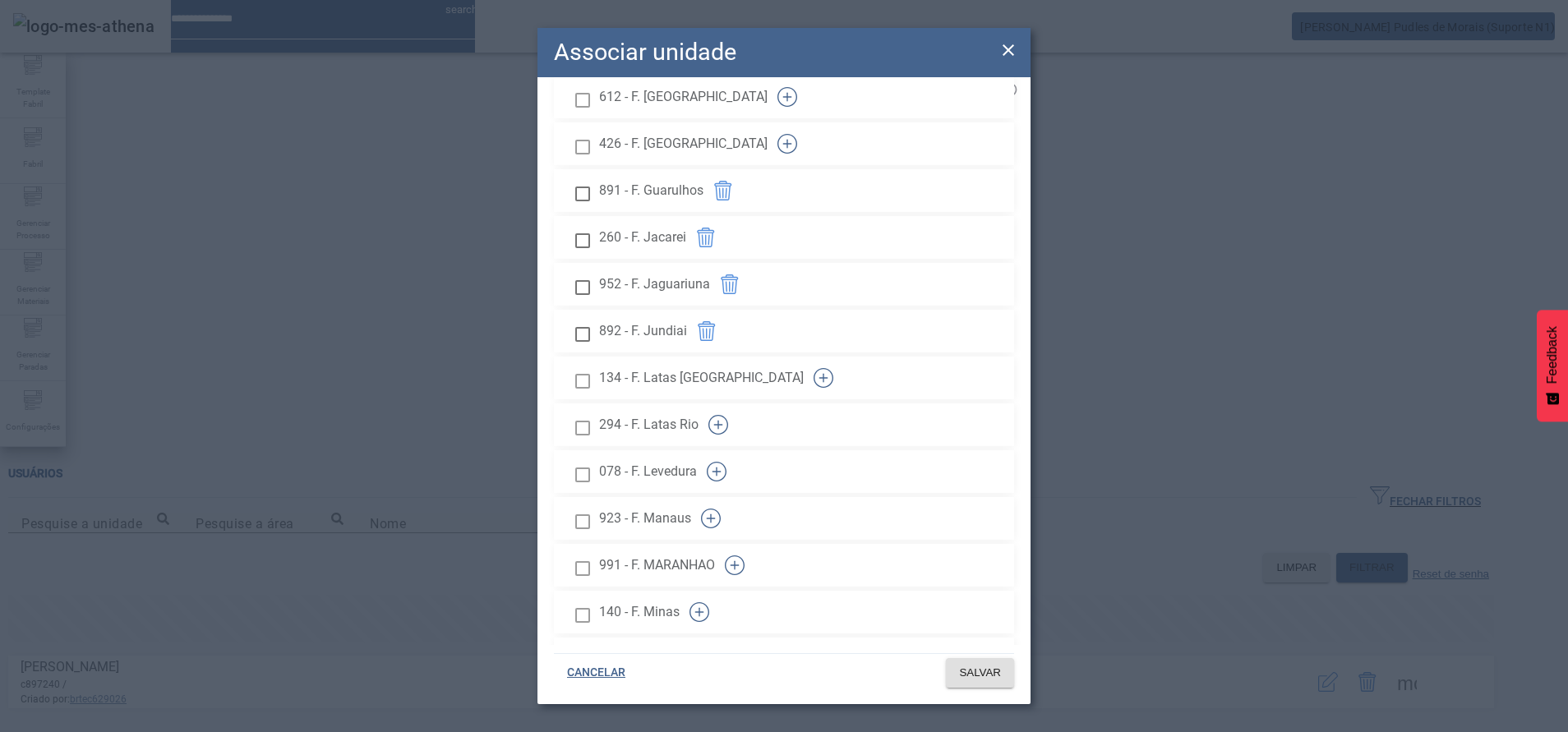
click at [721, 509] on icon "button" at bounding box center [710, 518] width 20 height 20
click at [728, 415] on icon "button" at bounding box center [718, 425] width 20 height 20
click at [727, 462] on icon "button" at bounding box center [716, 472] width 20 height 20
click at [719, 592] on button "button" at bounding box center [699, 611] width 39 height 39
click at [742, 650] on icon "button" at bounding box center [733, 659] width 20 height 20
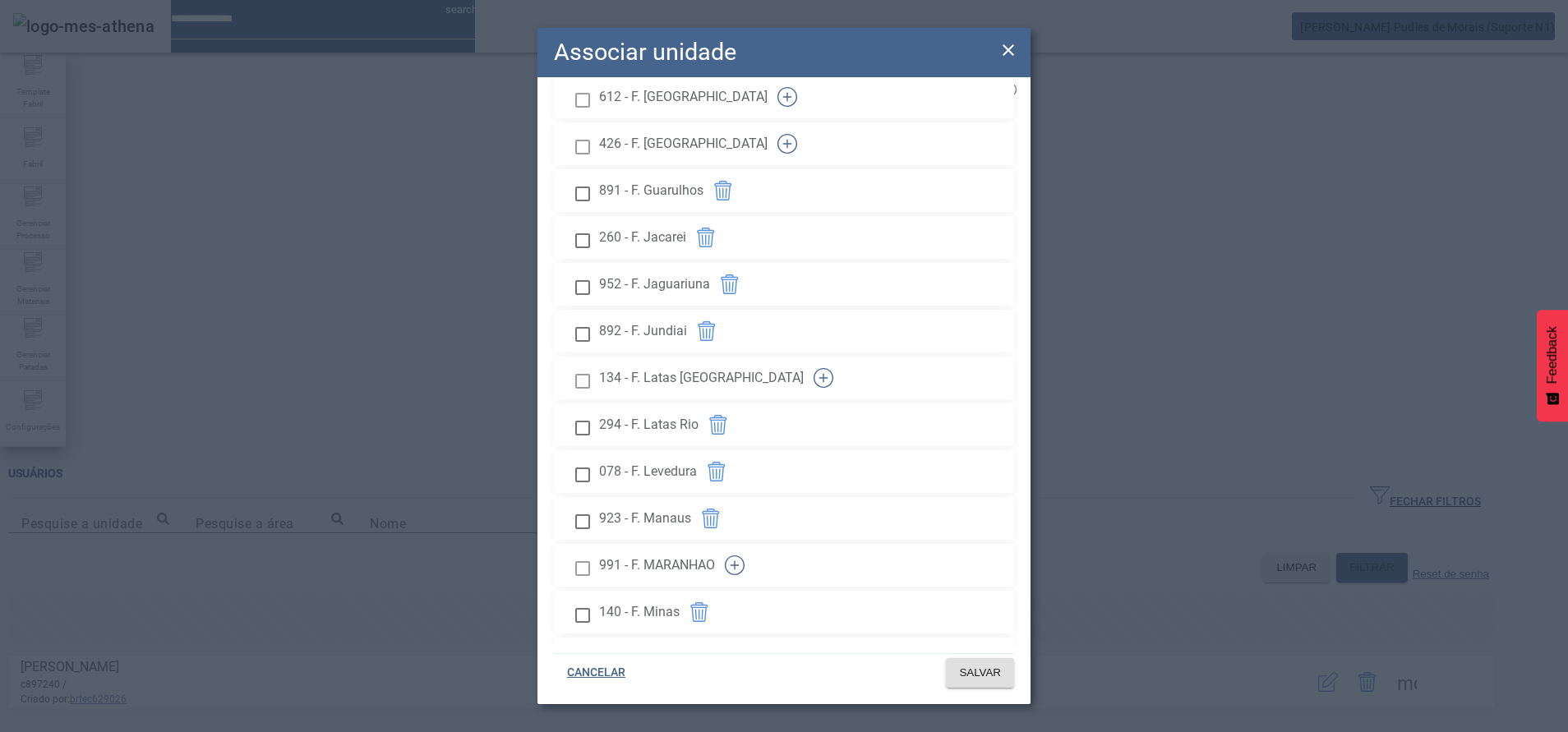
click at [754, 545] on button "button" at bounding box center [734, 564] width 39 height 39
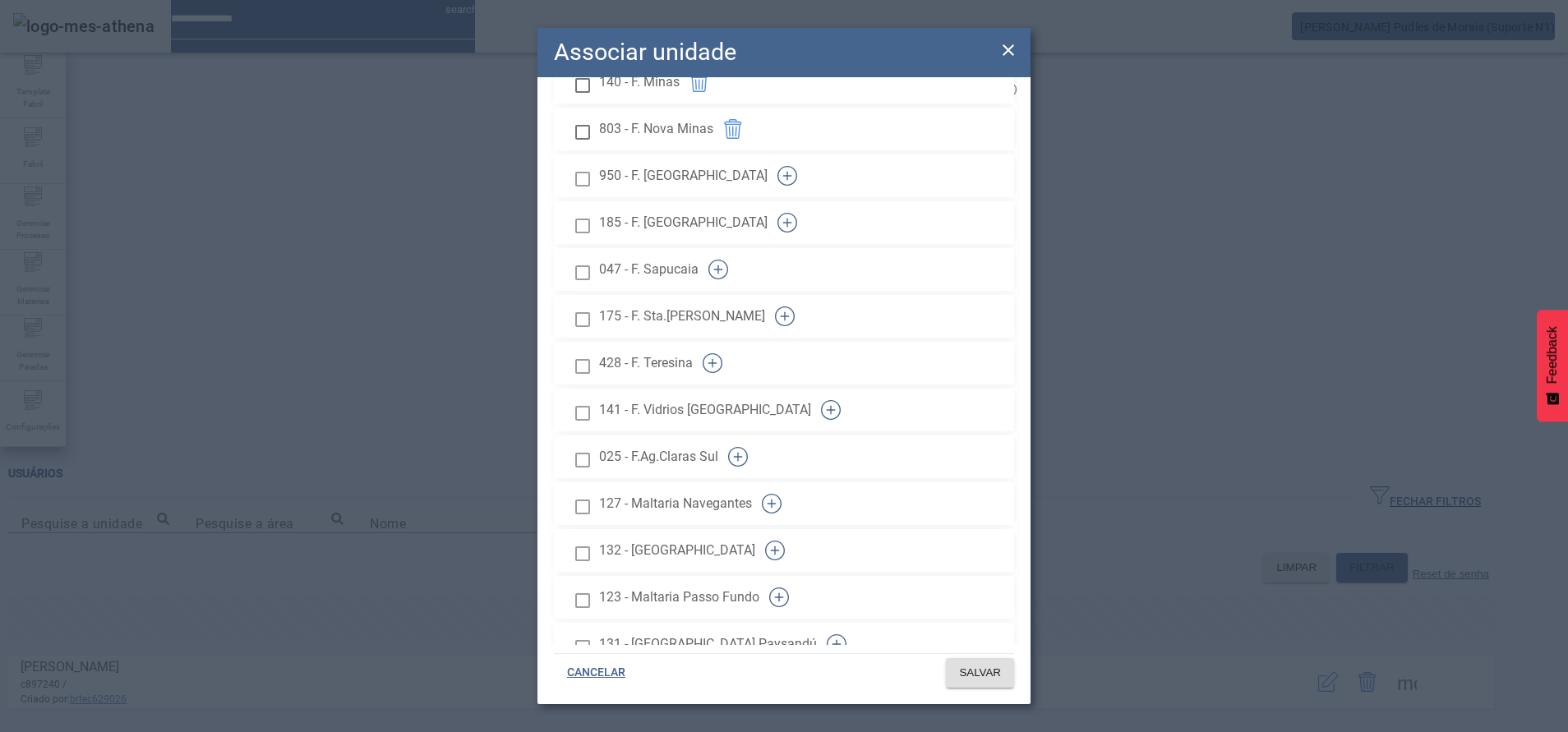
scroll to position [1973, 0]
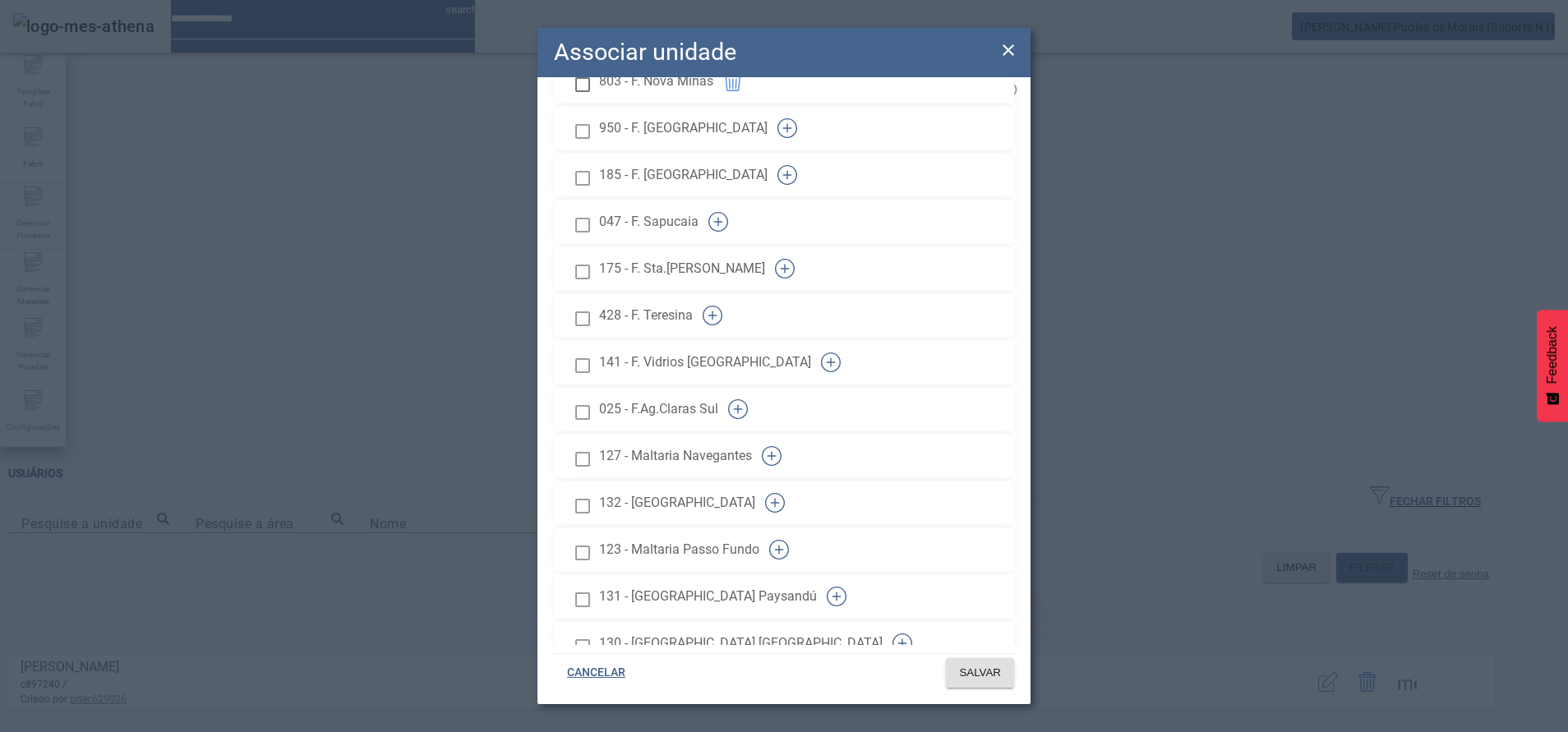
click at [722, 306] on icon "button" at bounding box center [712, 315] width 20 height 20
click at [794, 259] on icon "button" at bounding box center [784, 268] width 20 height 20
click at [728, 212] on icon "button" at bounding box center [718, 221] width 20 height 20
click at [792, 175] on icon "button" at bounding box center [787, 175] width 9 height 1
click at [797, 118] on icon "button" at bounding box center [787, 128] width 20 height 20
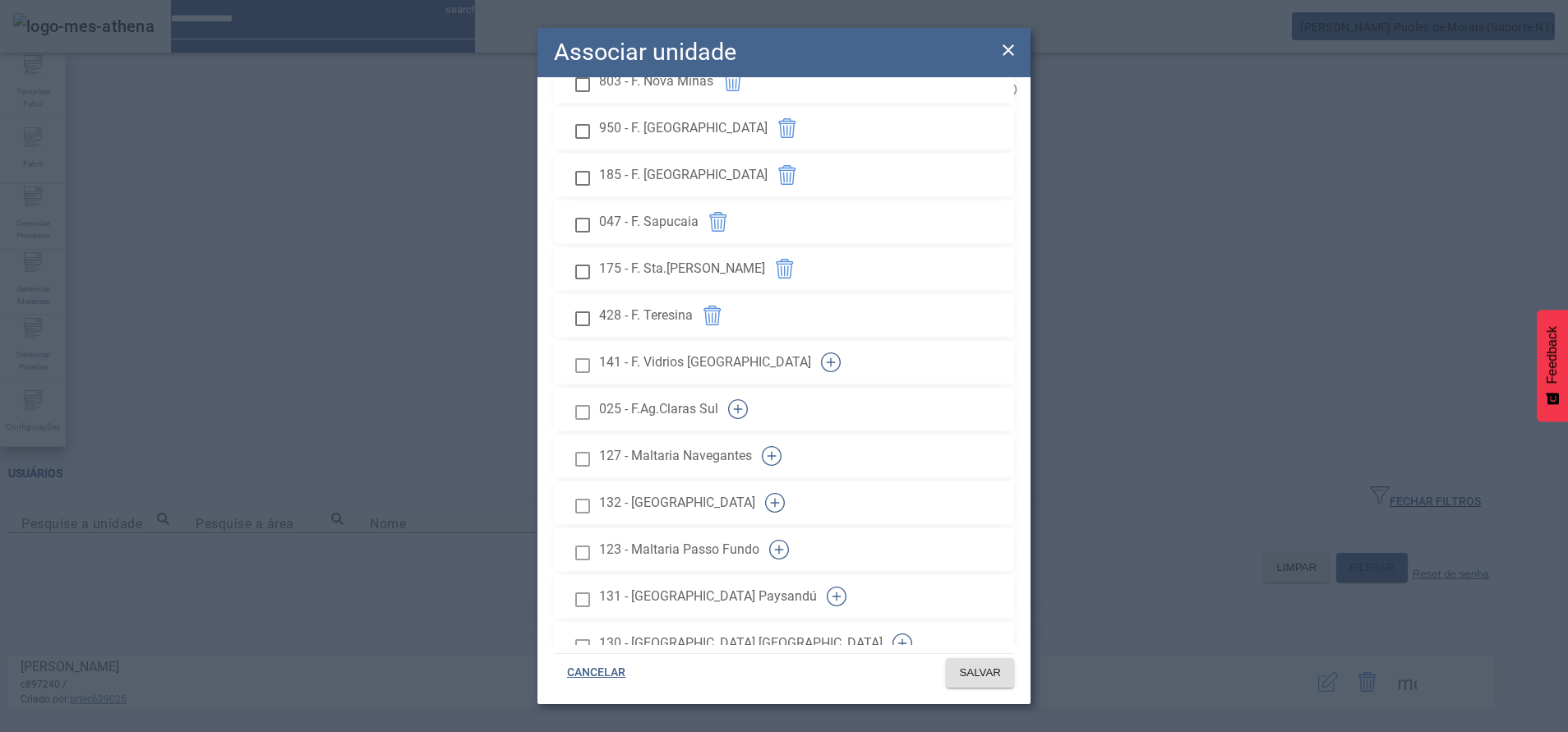
click at [748, 399] on icon "button" at bounding box center [737, 409] width 20 height 20
click at [794, 483] on button "button" at bounding box center [774, 502] width 39 height 39
click at [799, 530] on button "button" at bounding box center [778, 549] width 39 height 39
click at [847, 587] on icon "button" at bounding box center [836, 597] width 20 height 20
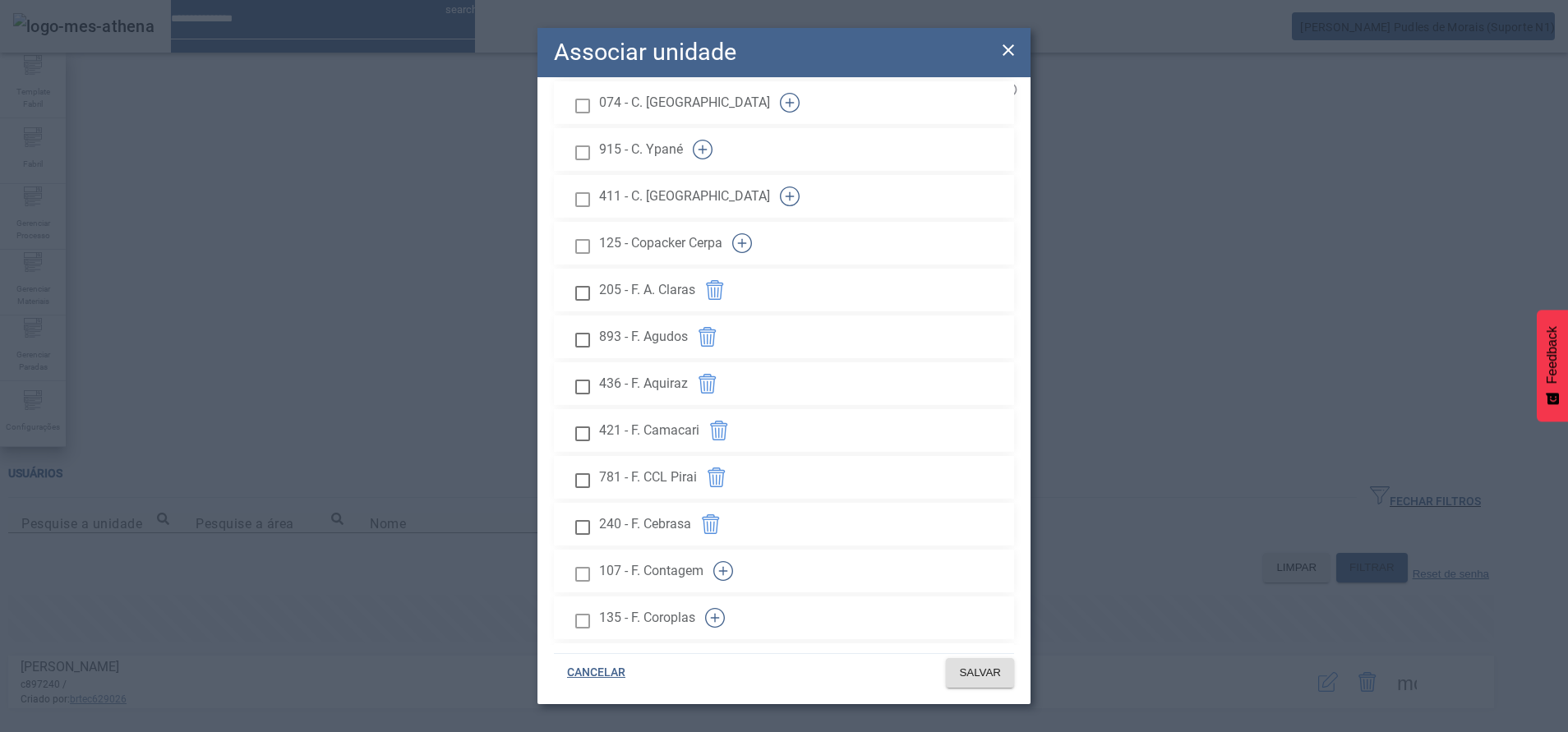
scroll to position [797, 0]
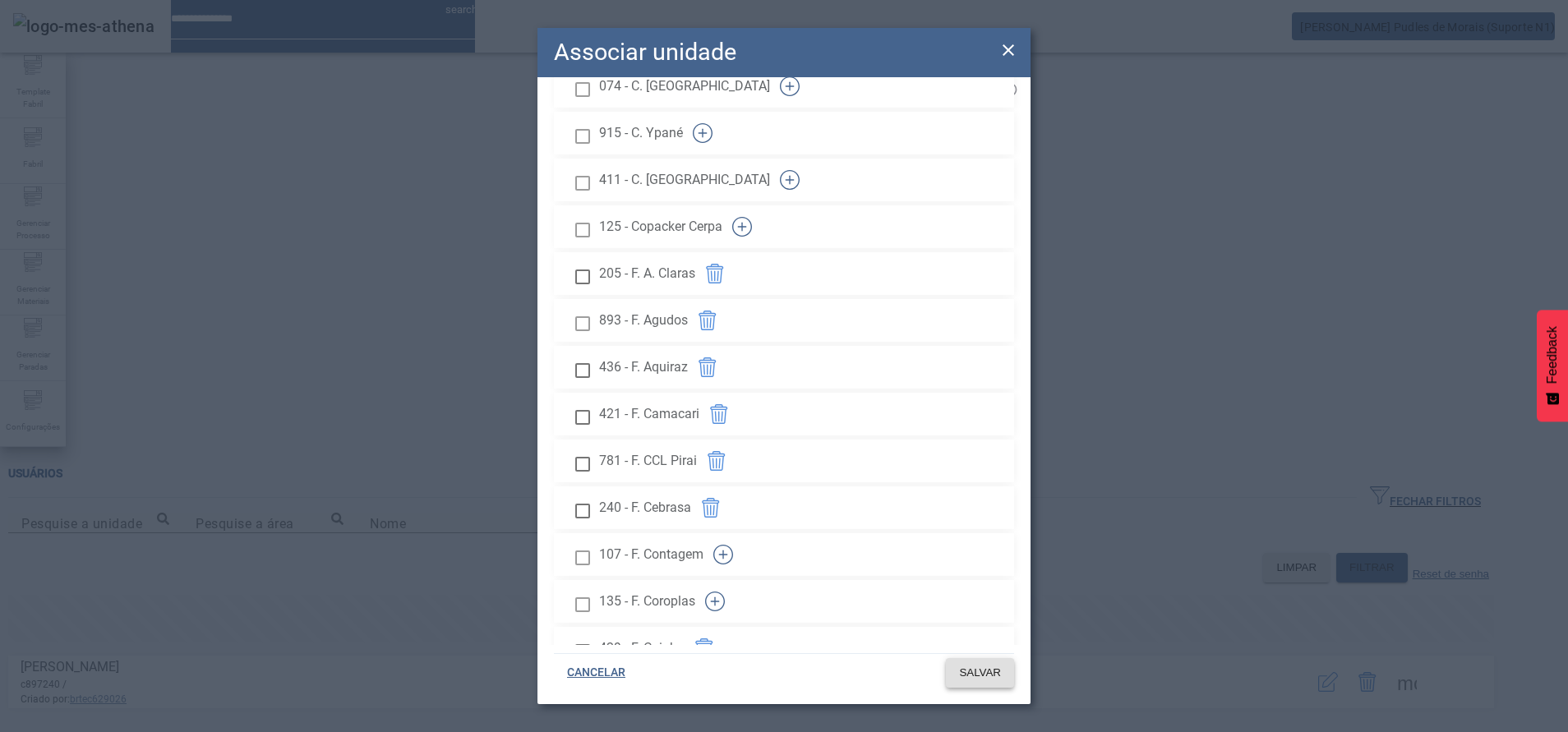
click at [971, 670] on span "SALVAR" at bounding box center [979, 673] width 42 height 16
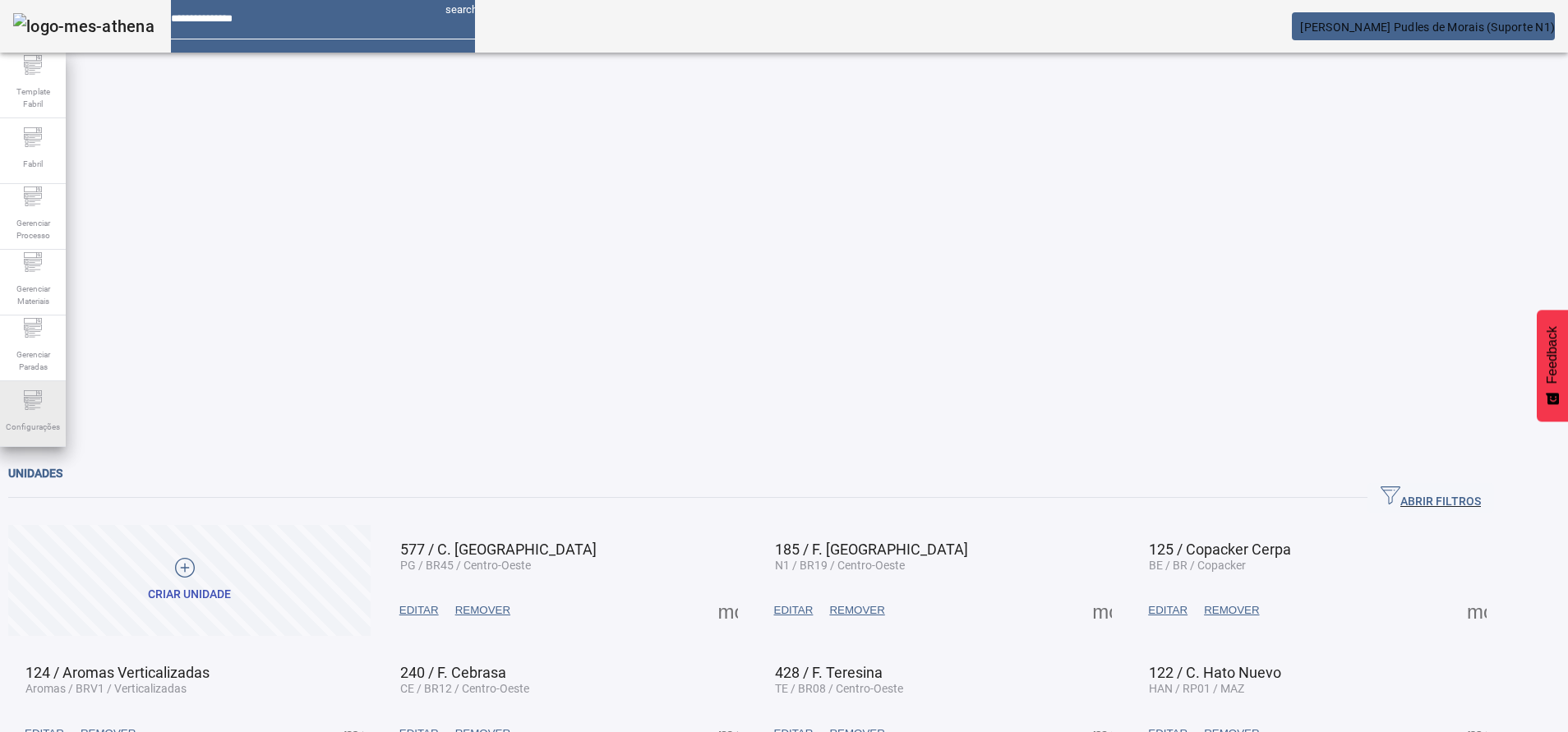
click at [31, 407] on icon at bounding box center [34, 406] width 11 height 1
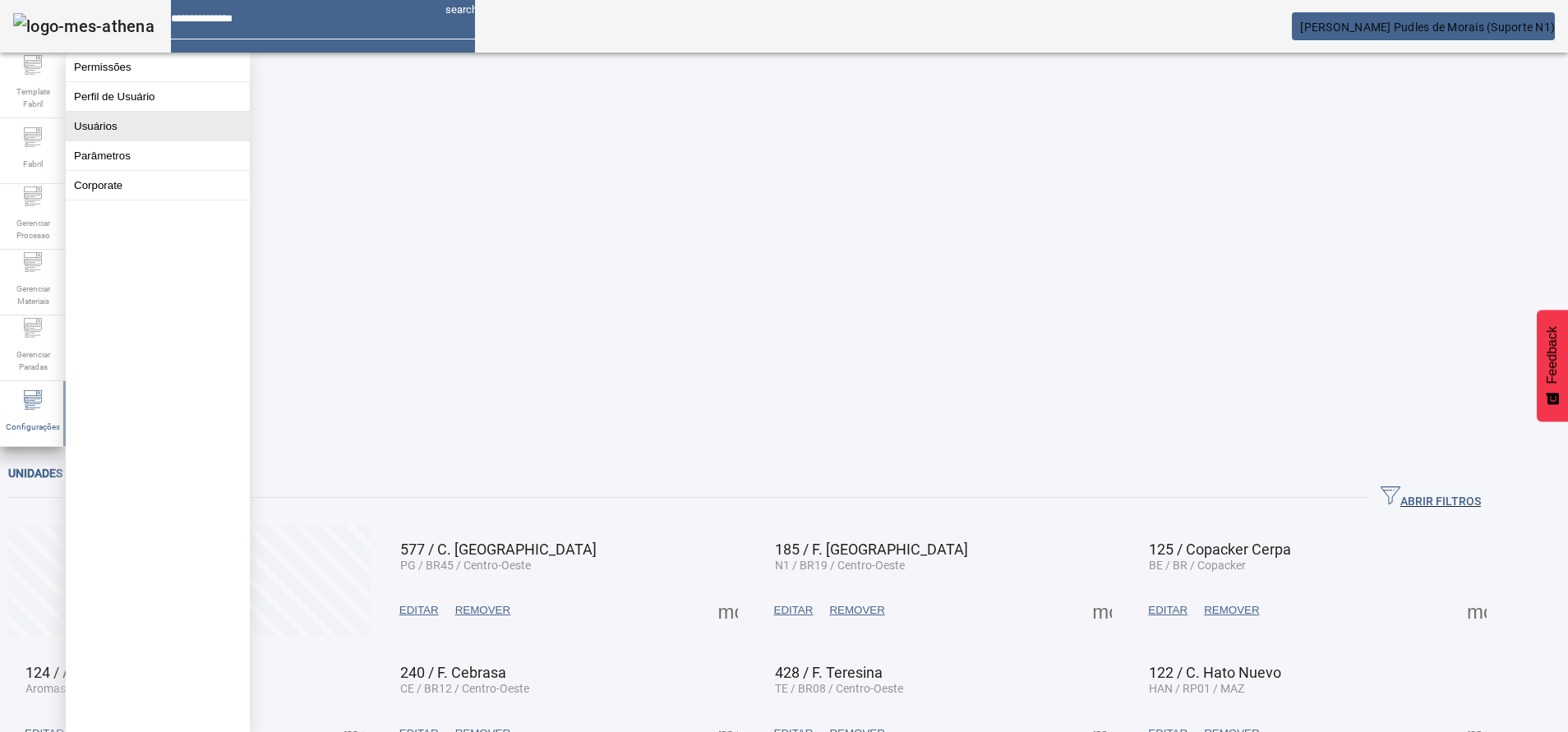
click at [102, 132] on button "Usuários" at bounding box center [158, 126] width 184 height 29
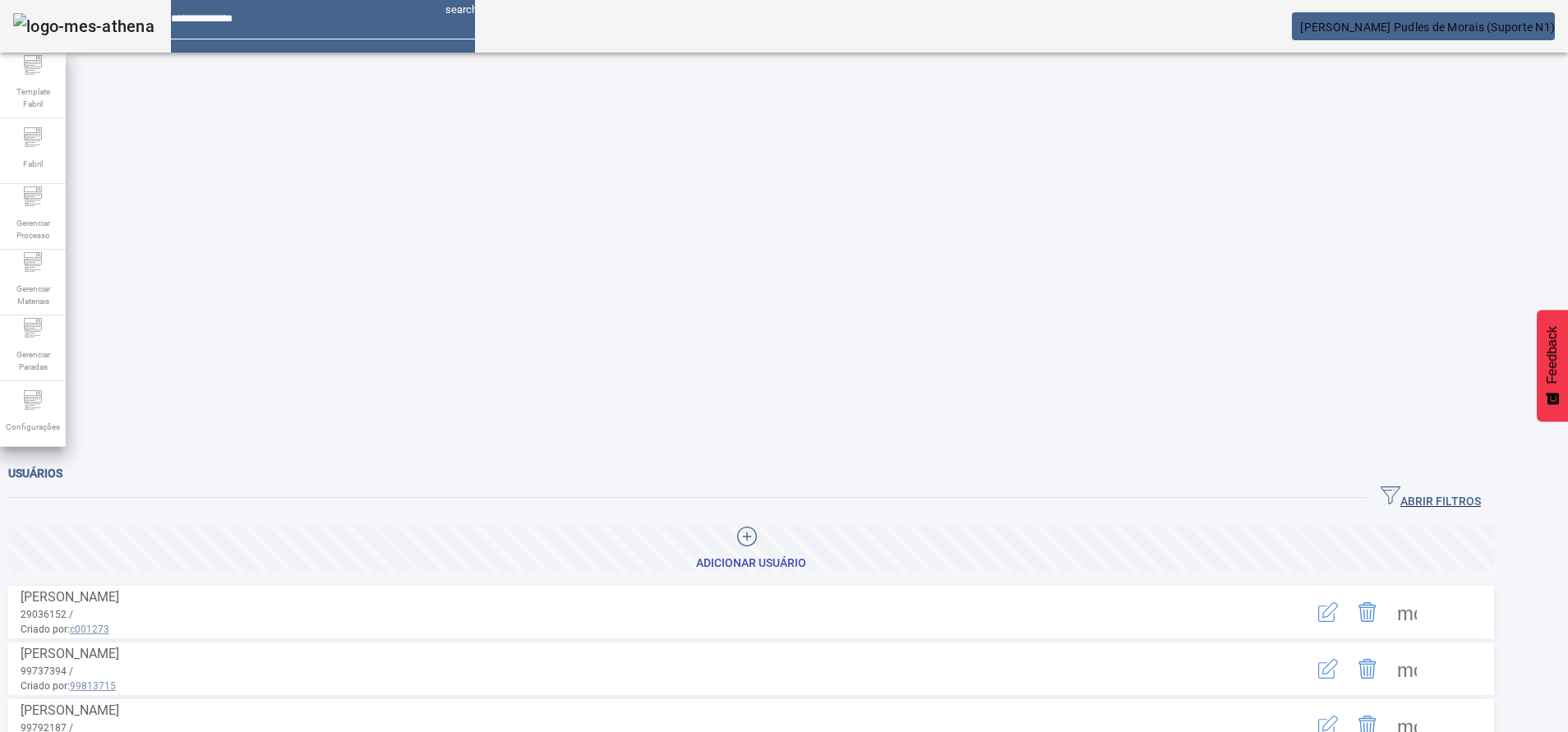
click at [1473, 485] on span "ABRIR FILTROS" at bounding box center [1430, 498] width 100 height 24
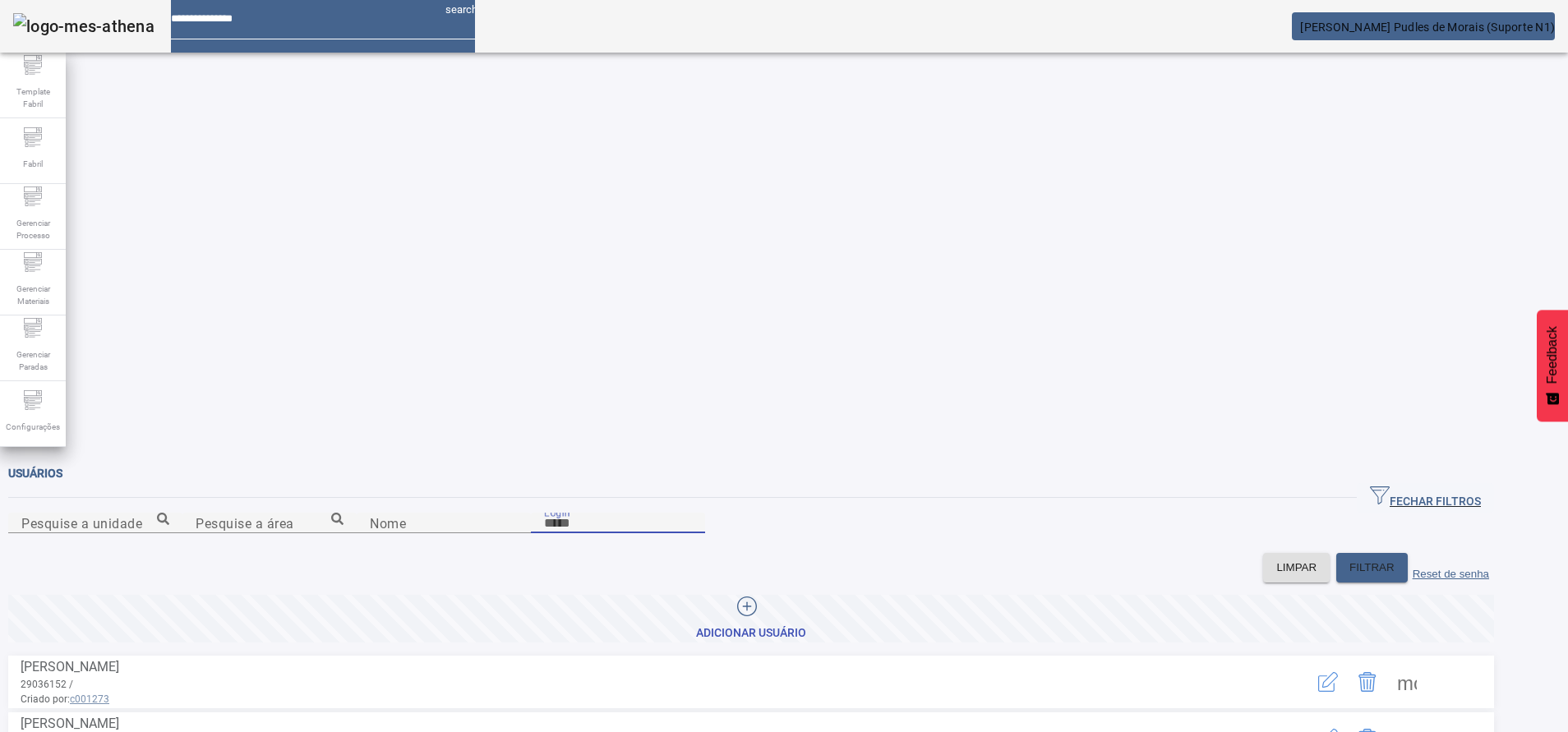
click at [692, 513] on input "Login" at bounding box center [617, 523] width 148 height 20
type input "*****"
